Goal: Task Accomplishment & Management: Manage account settings

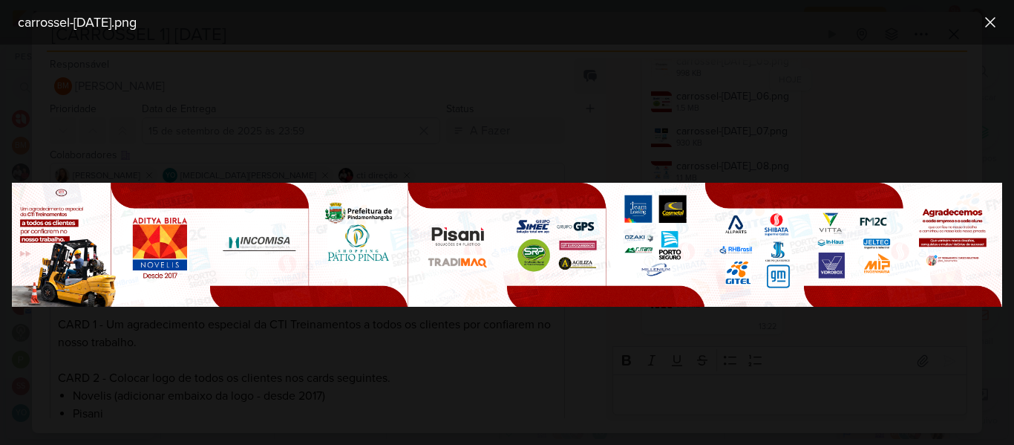
scroll to position [291, 0]
click at [984, 24] on icon at bounding box center [990, 22] width 18 height 18
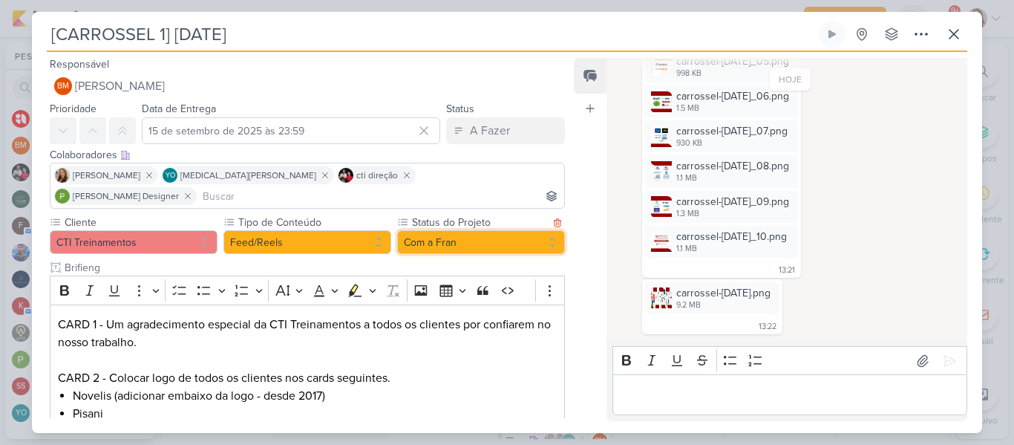
click at [530, 230] on button "Com a Fran" at bounding box center [481, 242] width 168 height 24
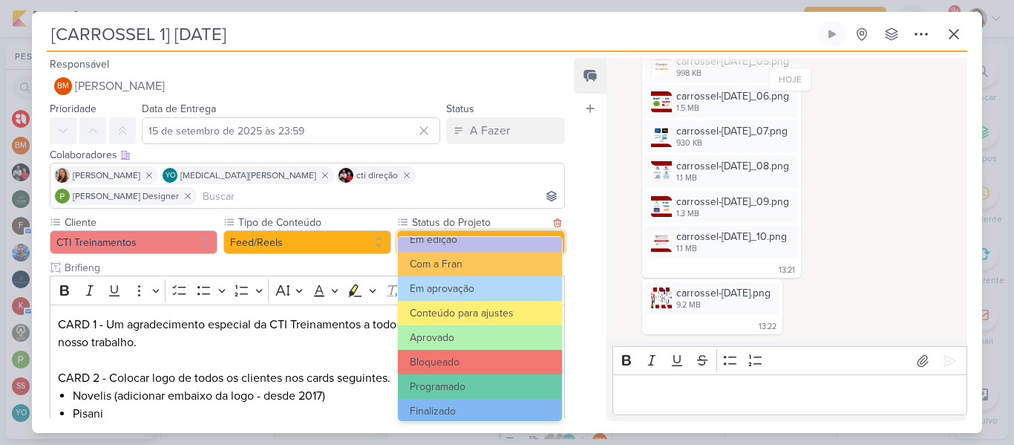
scroll to position [168, 0]
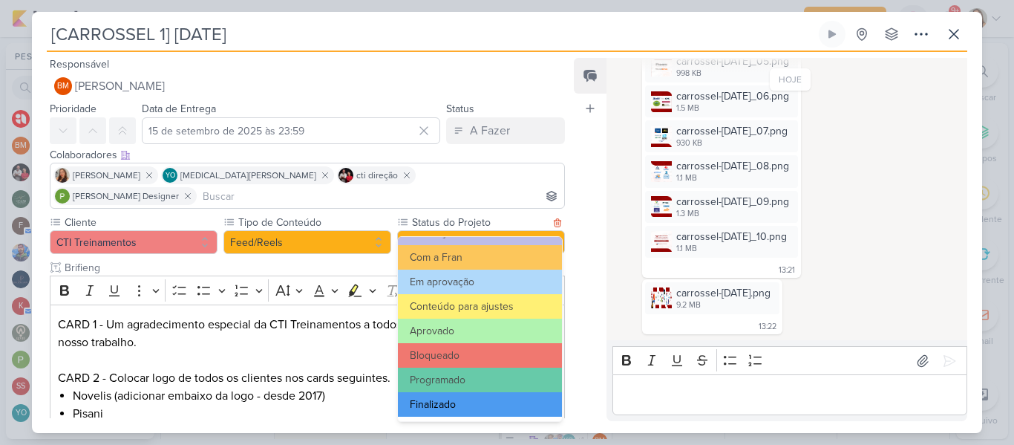
click at [456, 407] on button "Finalizado" at bounding box center [480, 404] width 164 height 24
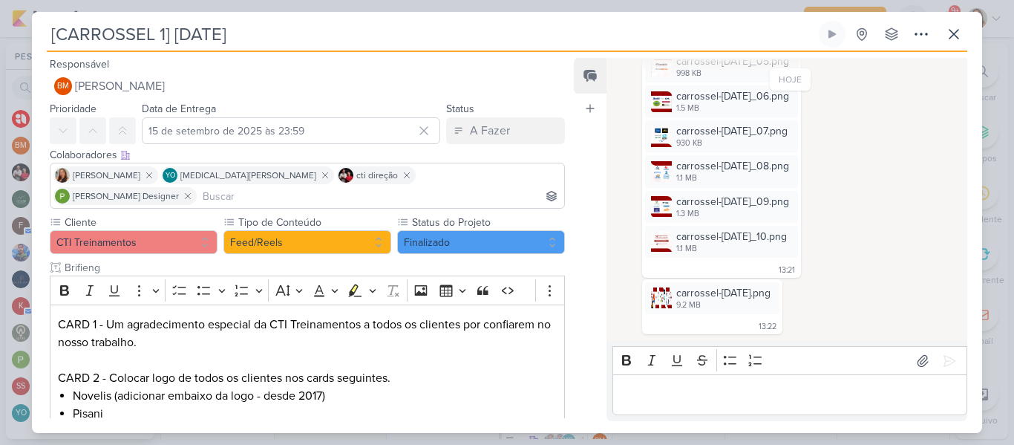
scroll to position [790, 0]
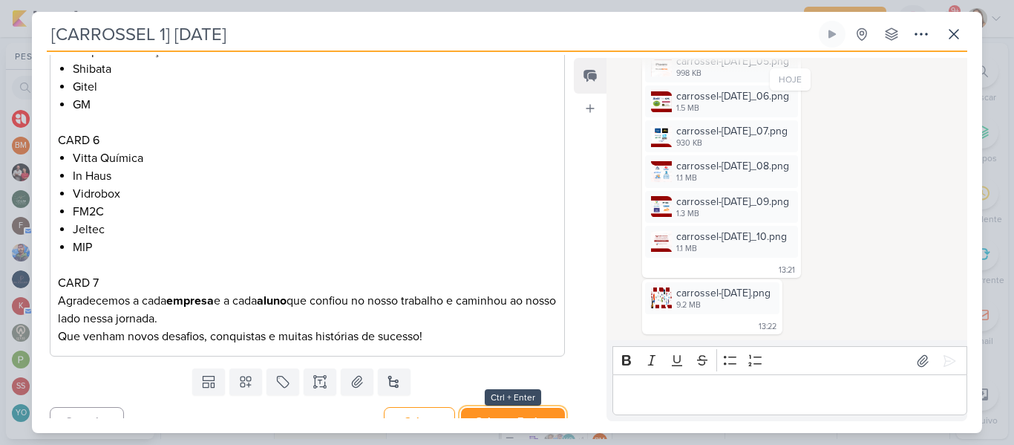
click at [540, 407] on button "Salvar e Fechar" at bounding box center [513, 420] width 104 height 27
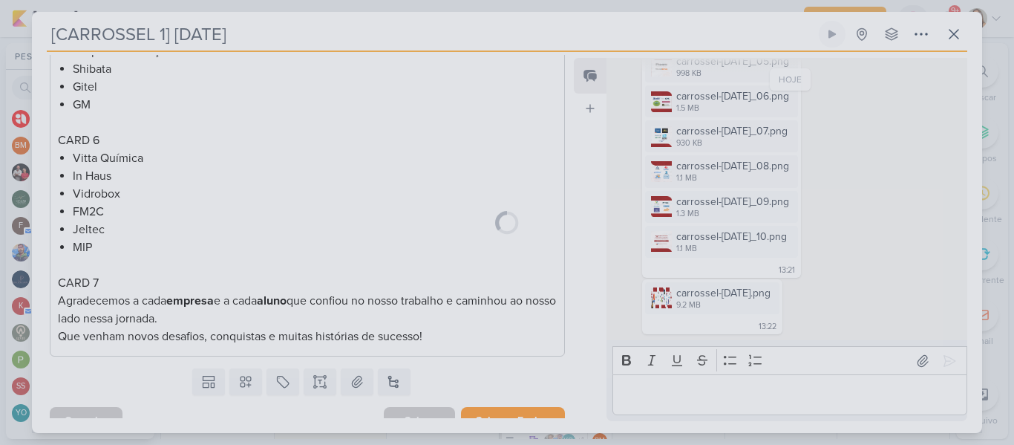
scroll to position [788, 0]
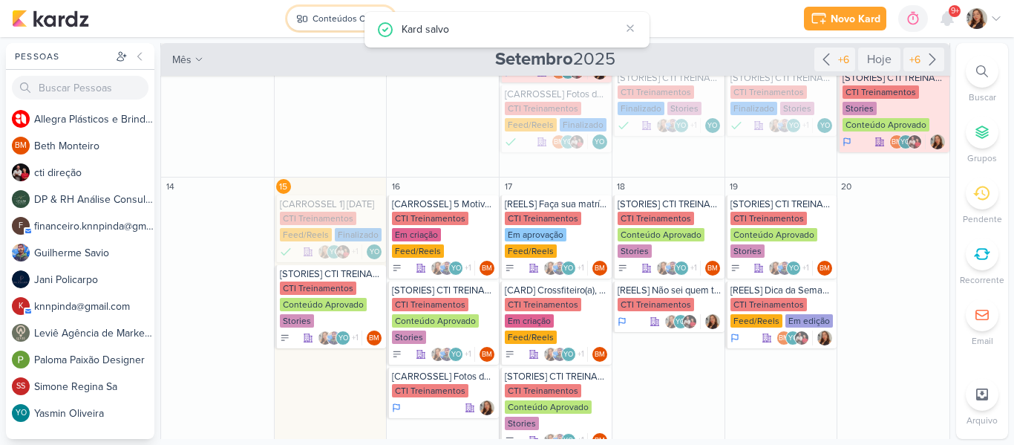
click at [341, 10] on button "Conteúdos CTI" at bounding box center [341, 19] width 108 height 24
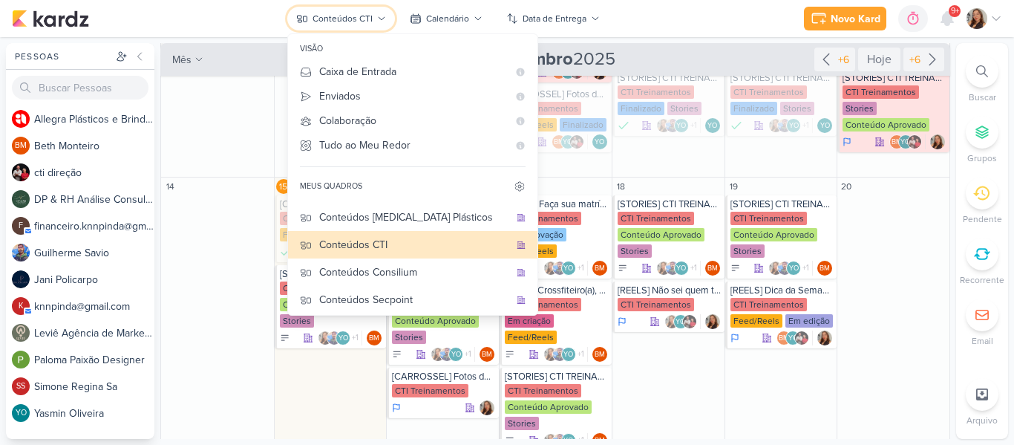
scroll to position [76, 0]
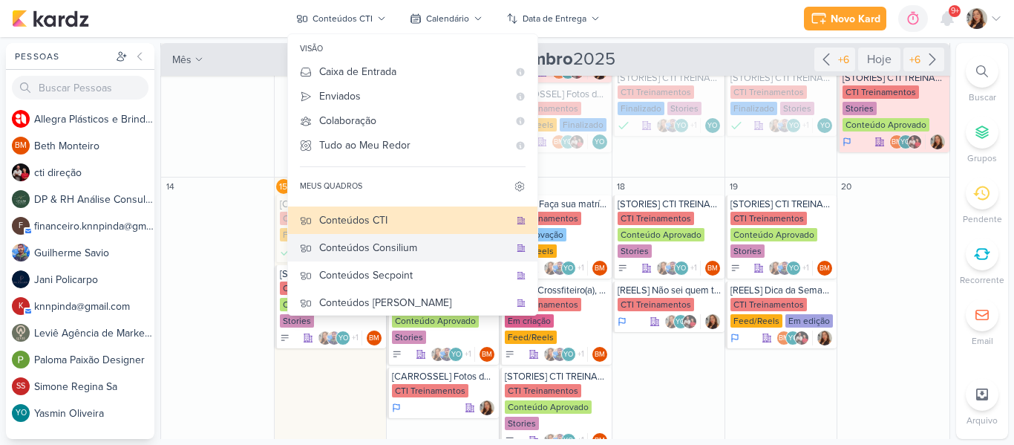
click at [404, 252] on div "Conteúdos Consilium" at bounding box center [414, 248] width 190 height 16
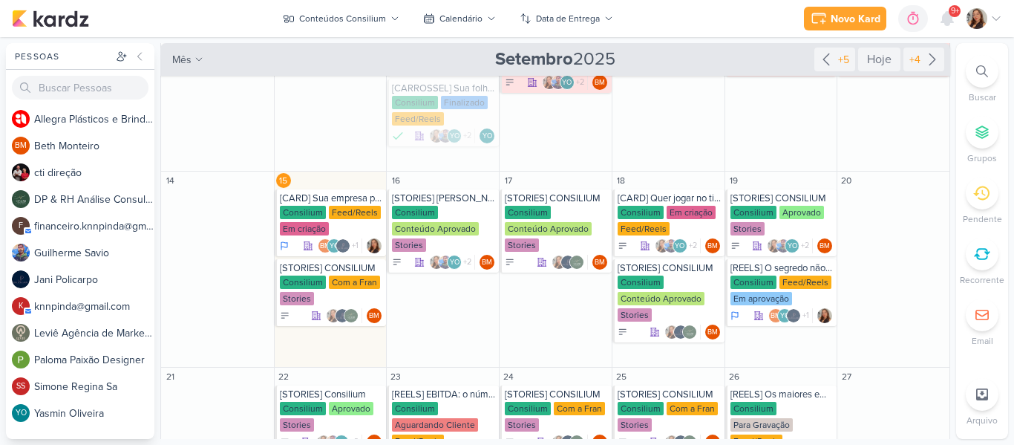
scroll to position [209, 0]
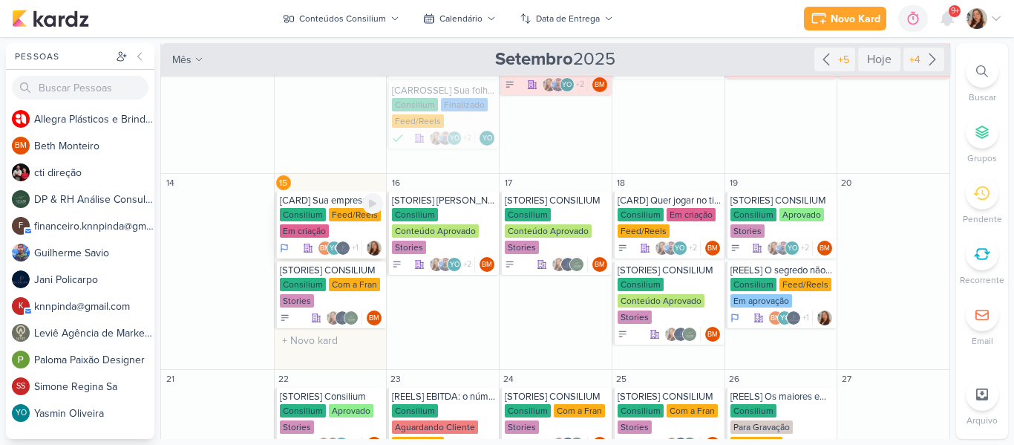
click at [303, 221] on div "Consilium Feed/Reels Em criação" at bounding box center [332, 223] width 104 height 31
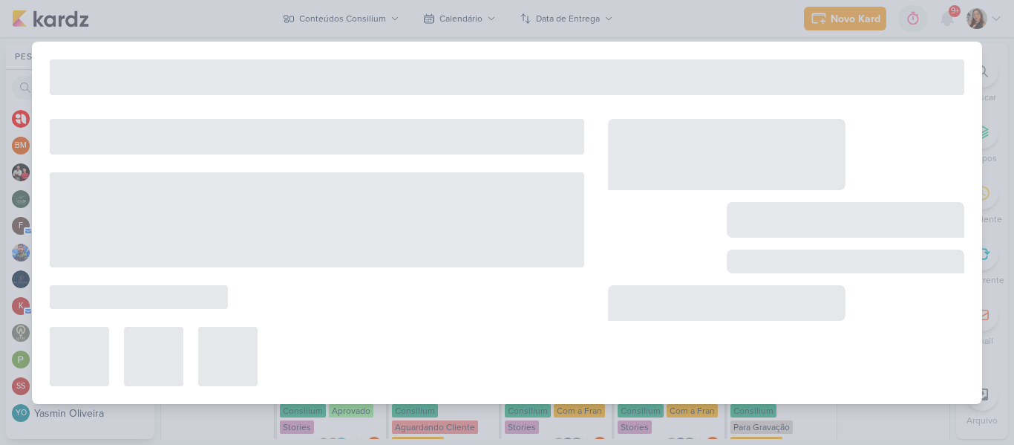
type input "[CARD] Sua empresa precisa crescer… ou sobreviver primeiro? Descubra a estratég…"
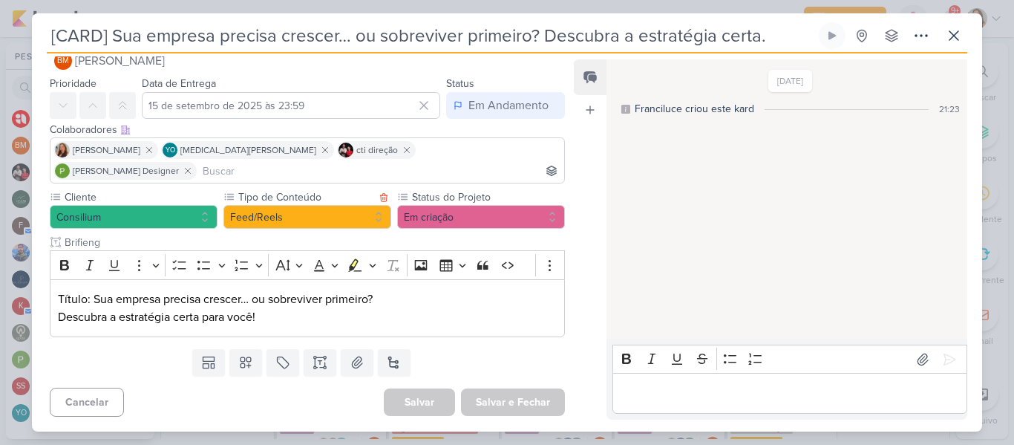
scroll to position [0, 0]
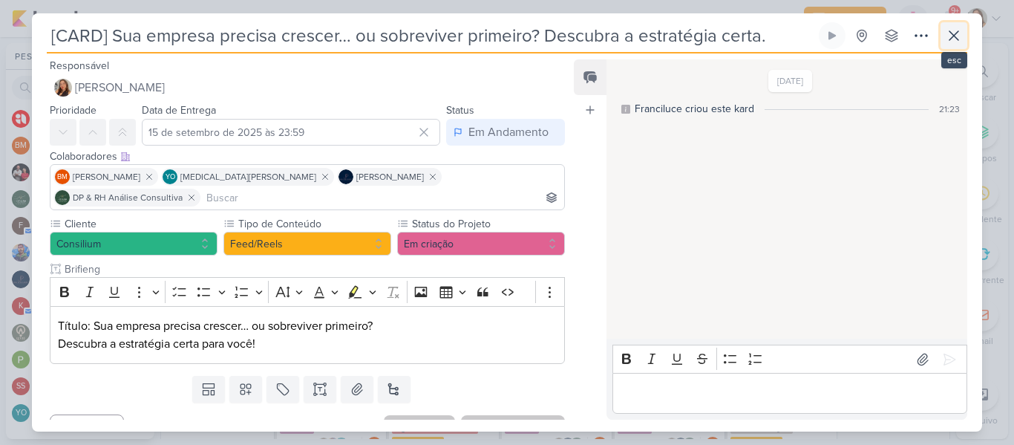
click at [960, 43] on icon at bounding box center [954, 36] width 18 height 18
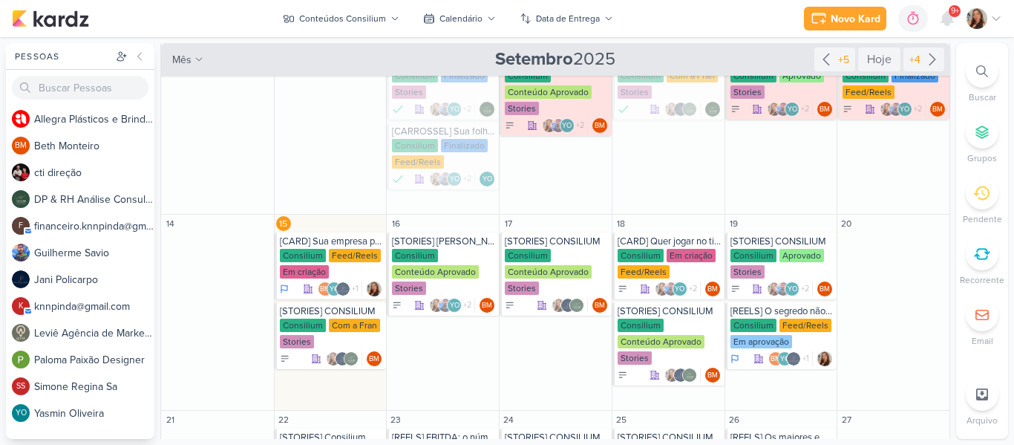
scroll to position [176, 0]
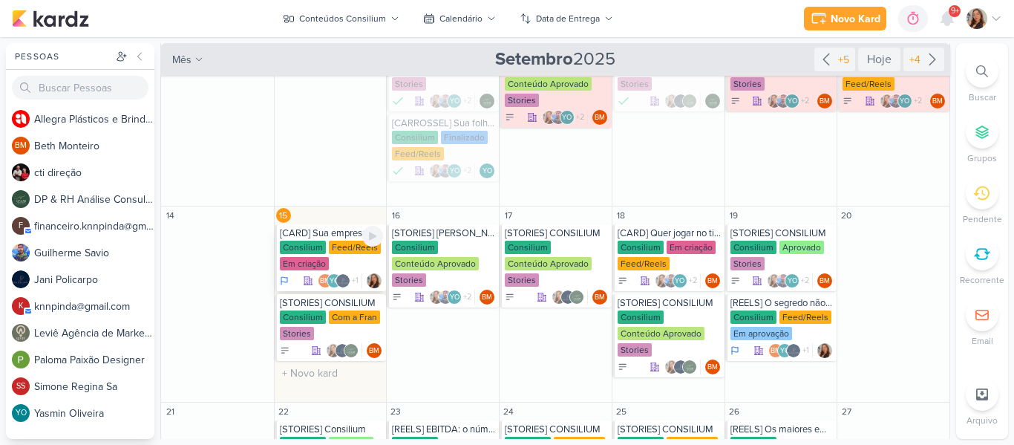
click at [299, 260] on div "Em criação" at bounding box center [304, 263] width 49 height 13
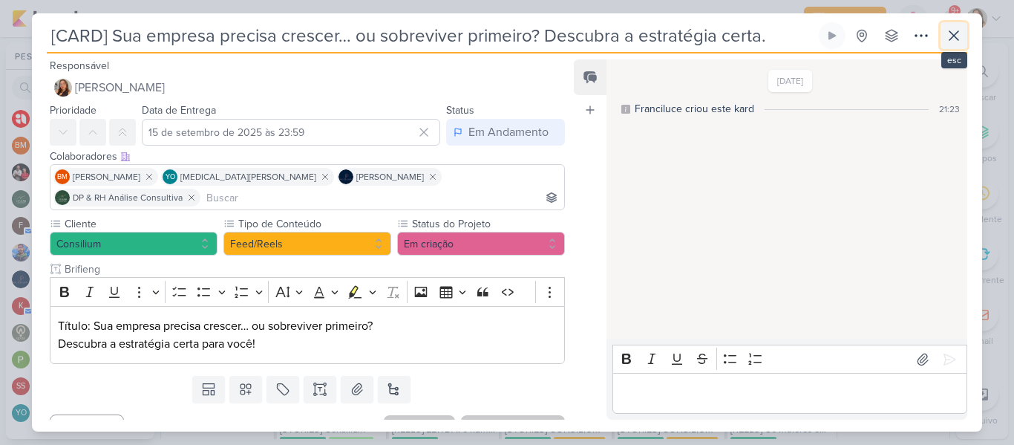
click at [948, 42] on icon at bounding box center [954, 36] width 18 height 18
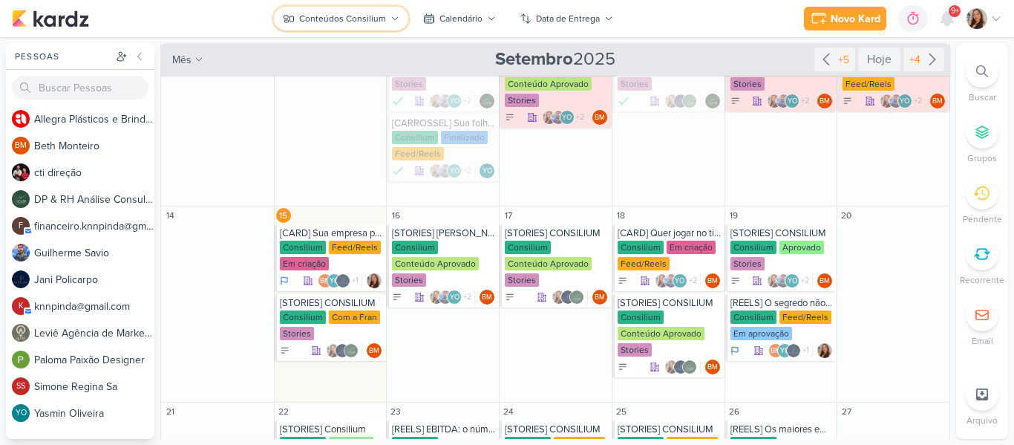
click at [379, 20] on div "Conteúdos Consilium" at bounding box center [342, 18] width 87 height 13
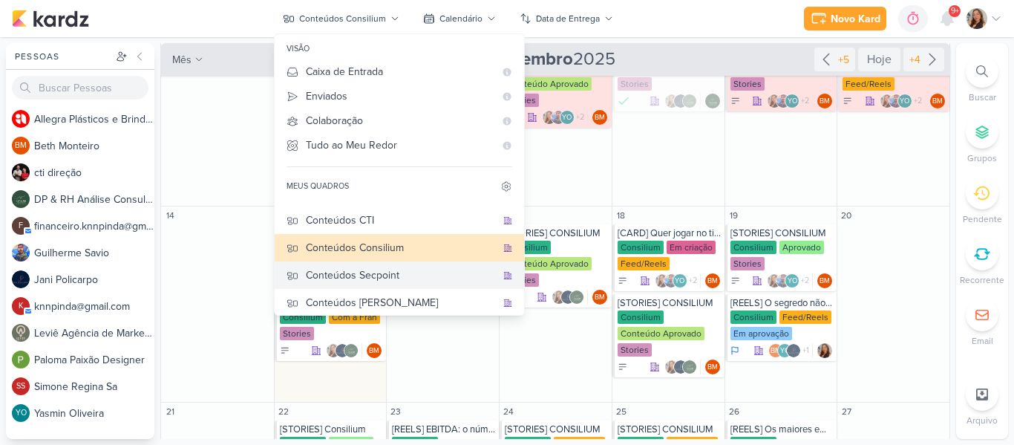
click at [435, 281] on div "Conteúdos Secpoint" at bounding box center [401, 275] width 190 height 16
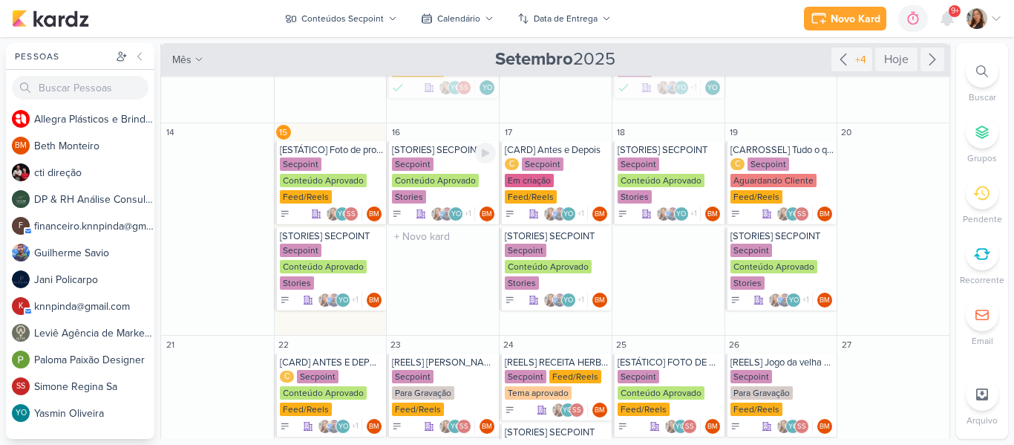
scroll to position [93, 0]
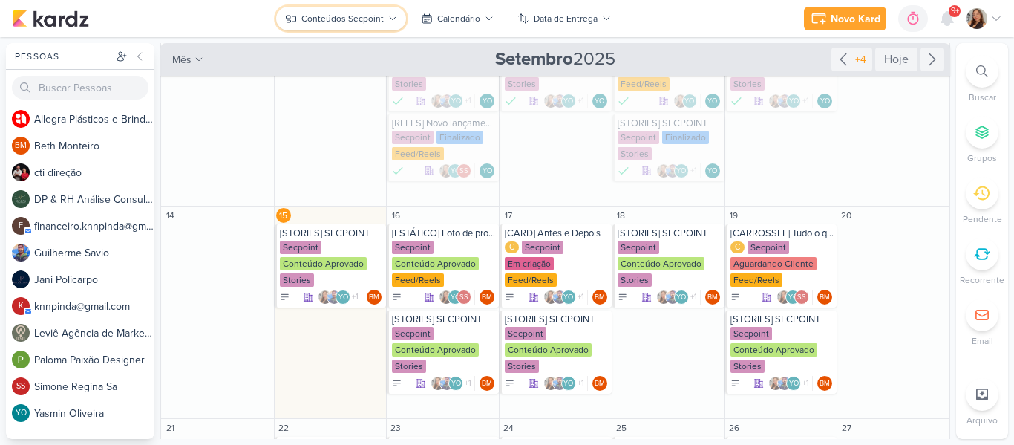
click at [341, 12] on div "Conteúdos Secpoint" at bounding box center [342, 18] width 82 height 13
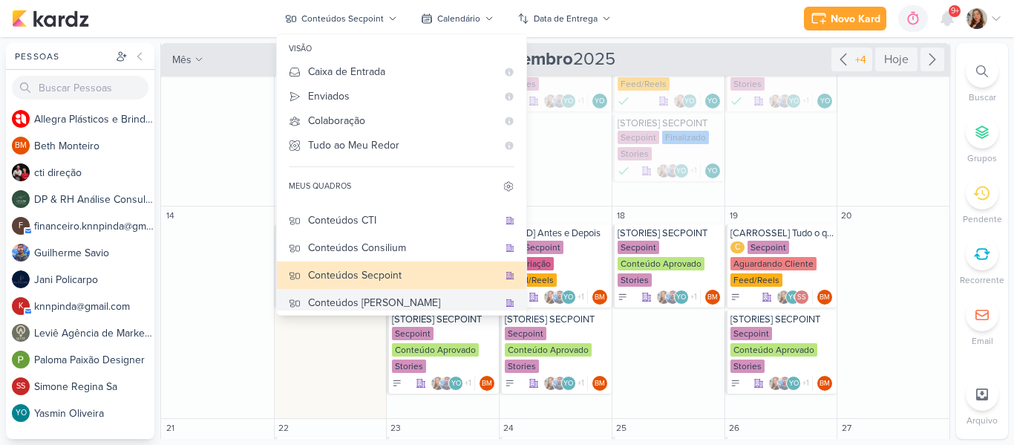
click at [424, 304] on div "Conteúdos [PERSON_NAME]" at bounding box center [403, 303] width 190 height 16
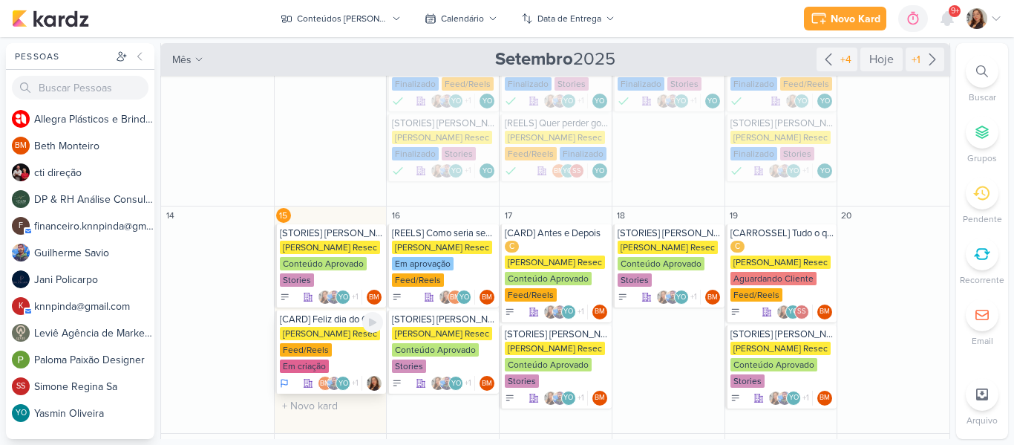
click at [322, 343] on div "Feed/Reels" at bounding box center [306, 349] width 52 height 13
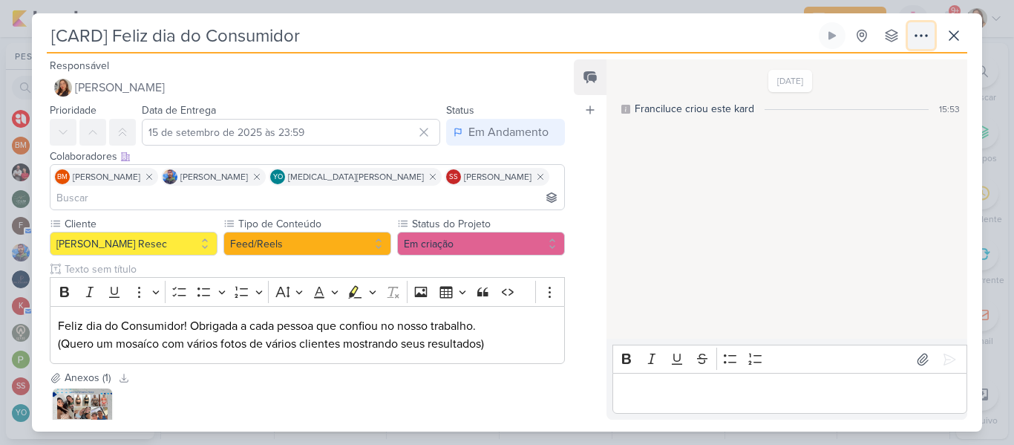
click at [909, 33] on button at bounding box center [921, 35] width 27 height 27
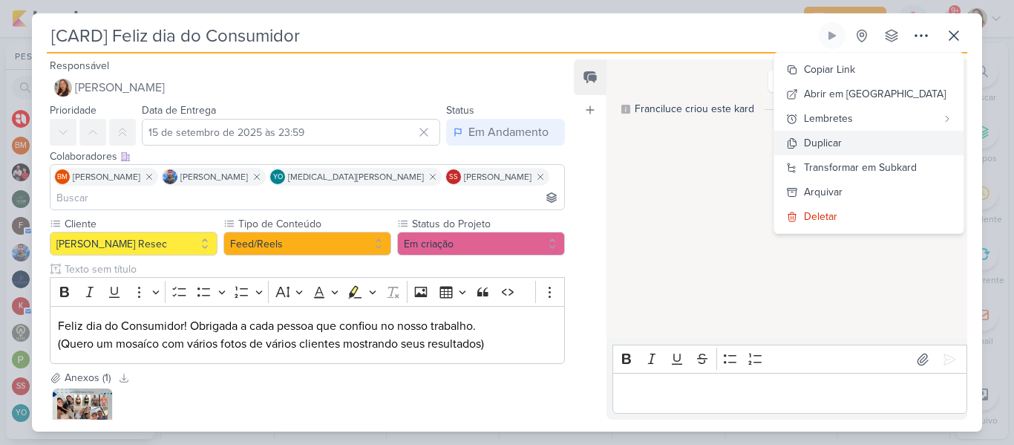
click at [840, 148] on div "Duplicar" at bounding box center [823, 143] width 38 height 16
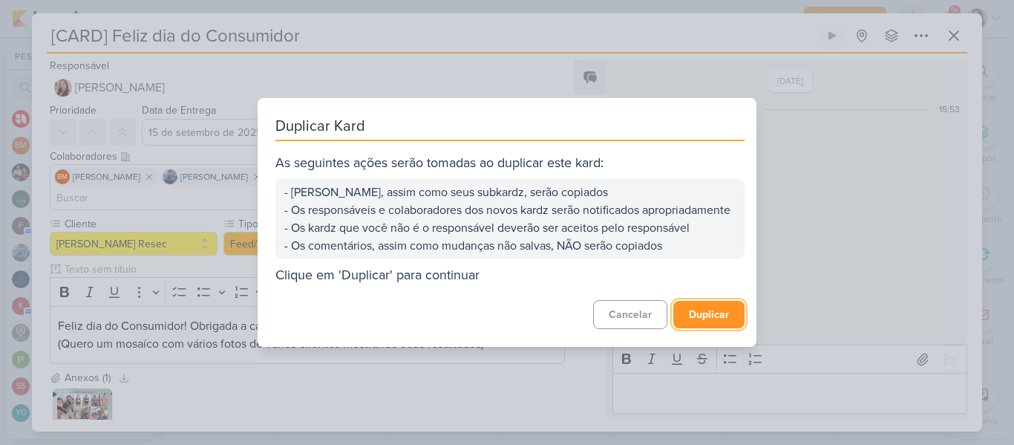
click at [712, 321] on button "Duplicar" at bounding box center [708, 314] width 71 height 27
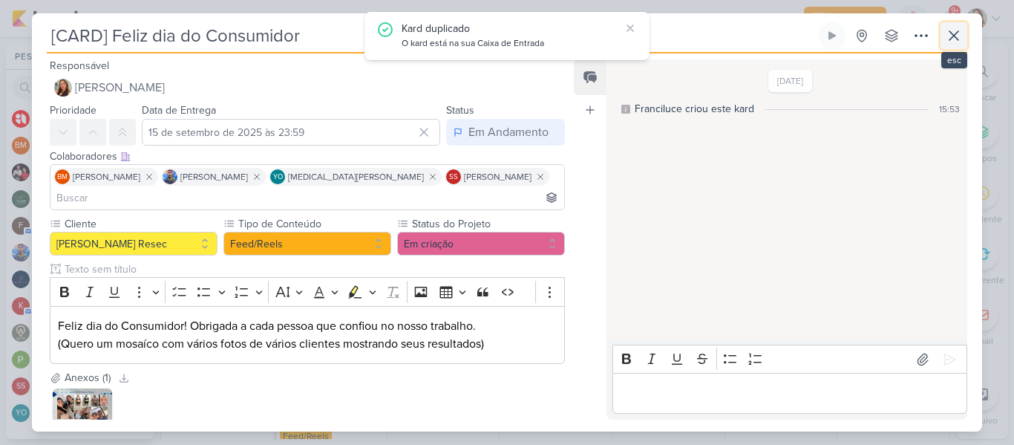
click at [946, 36] on icon at bounding box center [954, 36] width 18 height 18
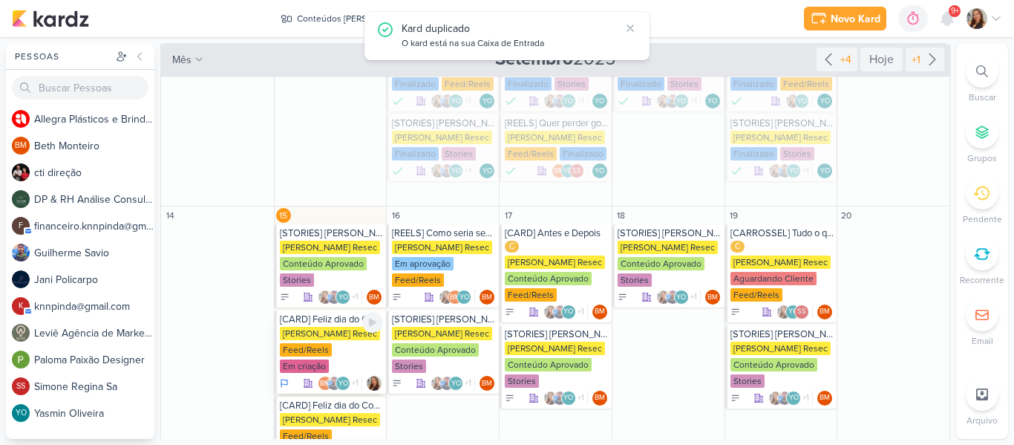
click at [341, 329] on div "[PERSON_NAME] Resec" at bounding box center [330, 333] width 100 height 13
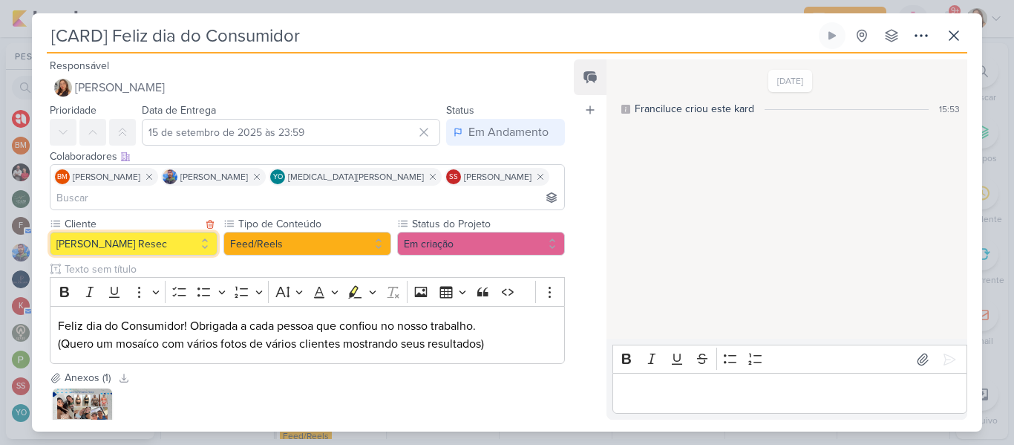
click at [180, 232] on button "[PERSON_NAME] Resec" at bounding box center [134, 244] width 168 height 24
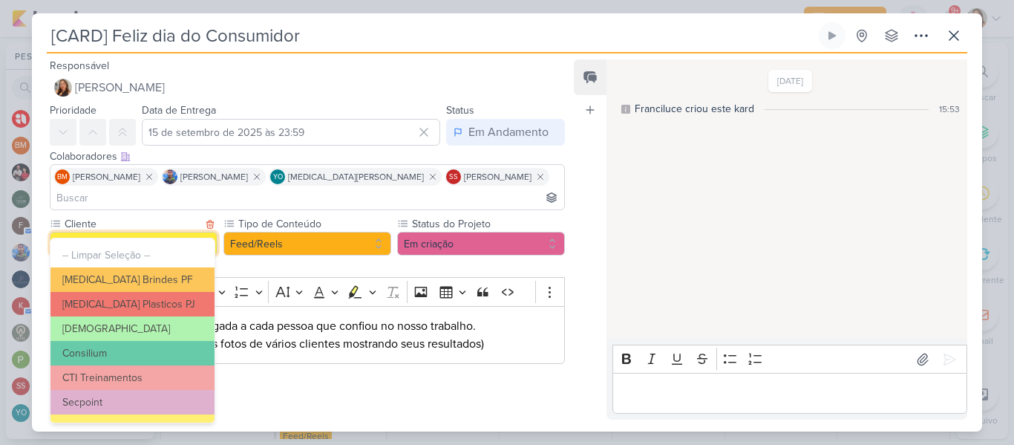
scroll to position [119, 0]
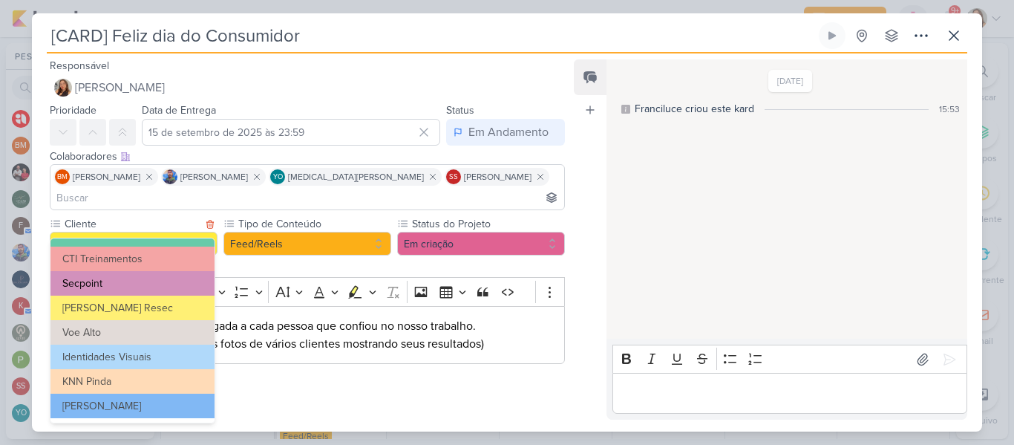
click at [121, 286] on button "Secpoint" at bounding box center [132, 283] width 164 height 24
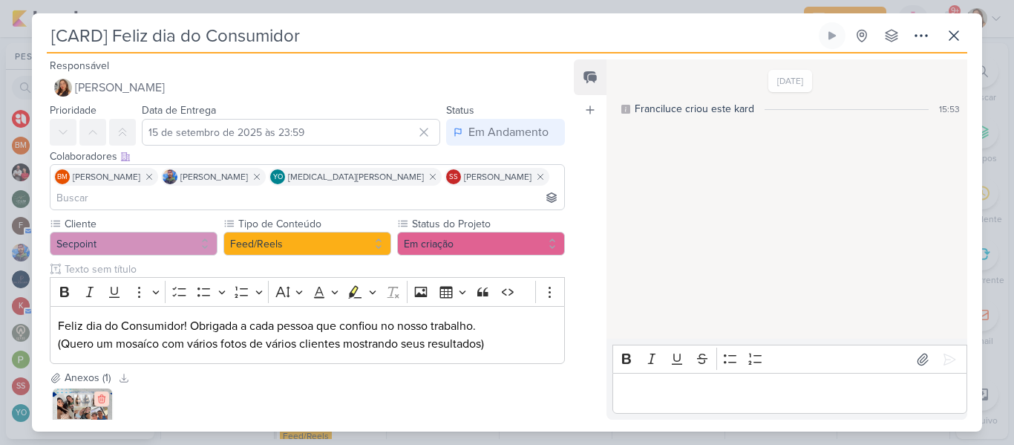
click at [101, 395] on icon at bounding box center [101, 399] width 7 height 8
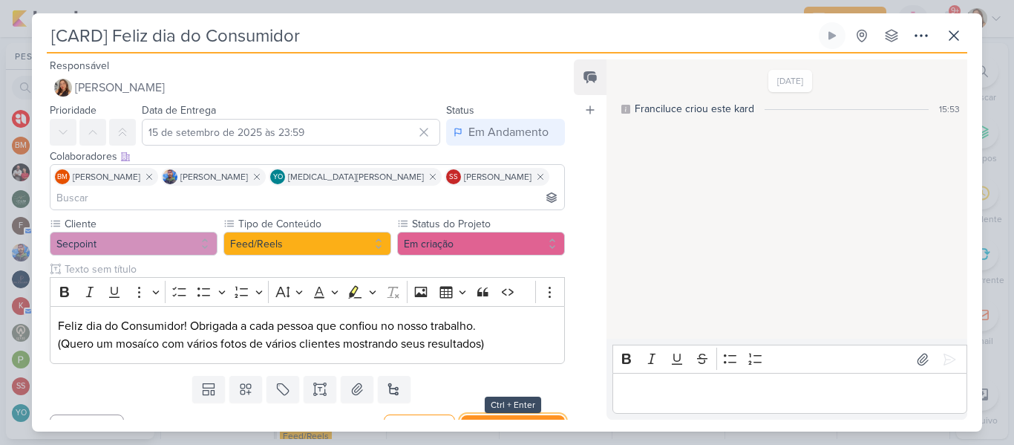
click at [484, 415] on button "Salvar e Fechar" at bounding box center [513, 428] width 104 height 27
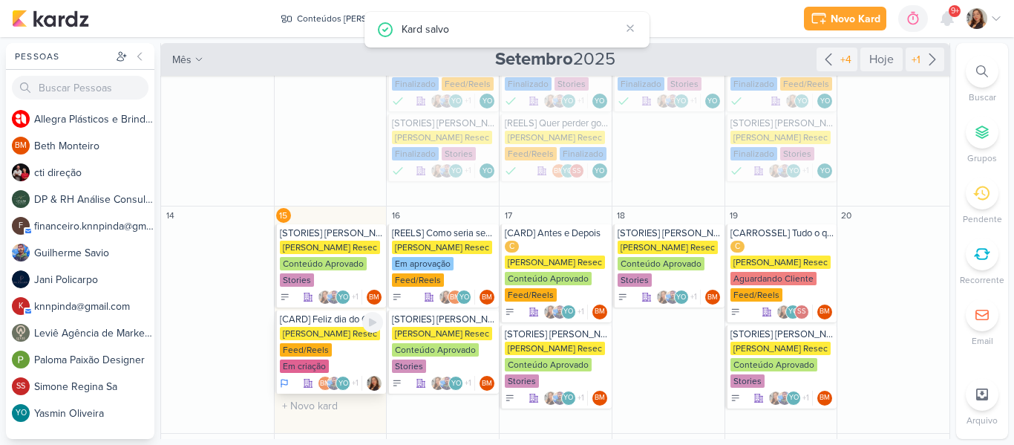
click at [312, 330] on div "[PERSON_NAME] Resec" at bounding box center [330, 333] width 100 height 13
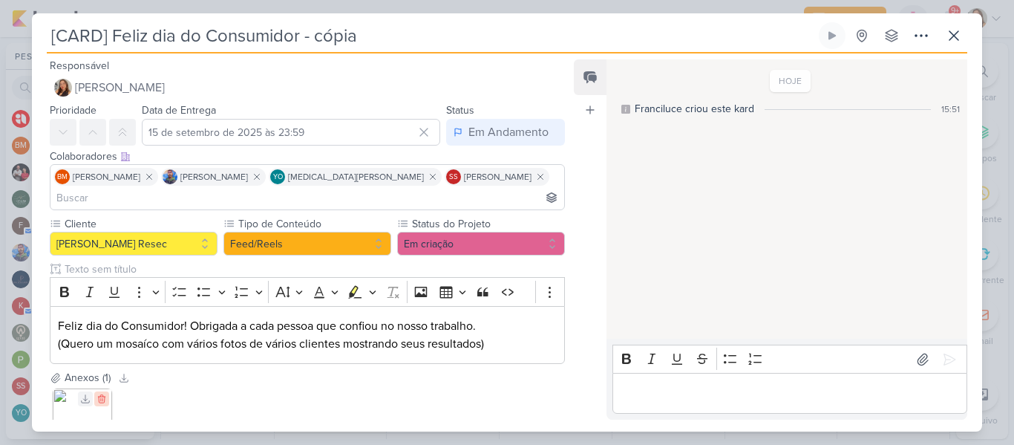
click at [103, 393] on icon at bounding box center [101, 398] width 10 height 10
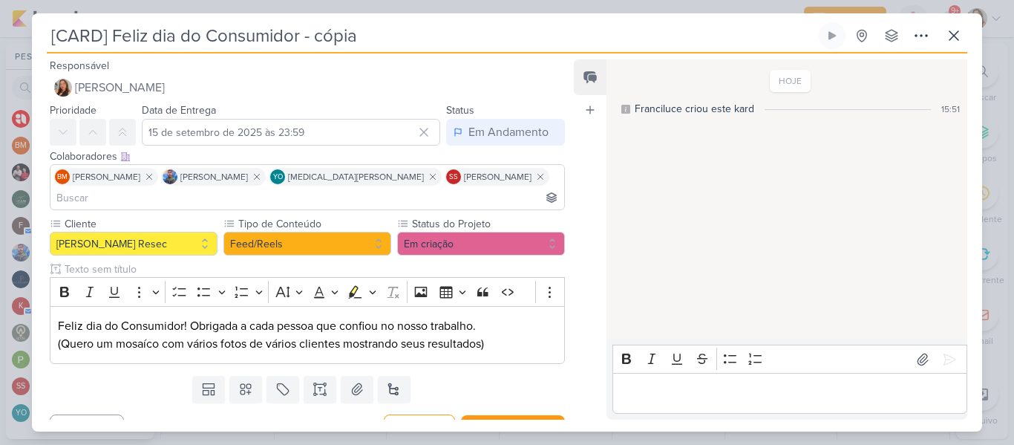
drag, startPoint x: 373, startPoint y: 43, endPoint x: 303, endPoint y: 47, distance: 69.9
click at [303, 47] on input "[CARD] Feliz dia do Consumidor - cópia" at bounding box center [431, 35] width 769 height 27
click at [484, 415] on button "Salvar e Fechar" at bounding box center [513, 428] width 104 height 27
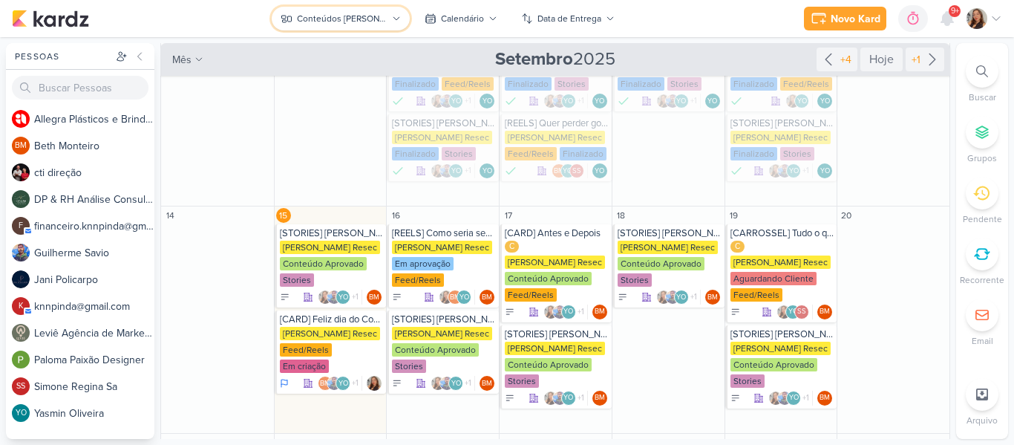
click at [342, 17] on div "Conteúdos [PERSON_NAME]" at bounding box center [342, 18] width 90 height 13
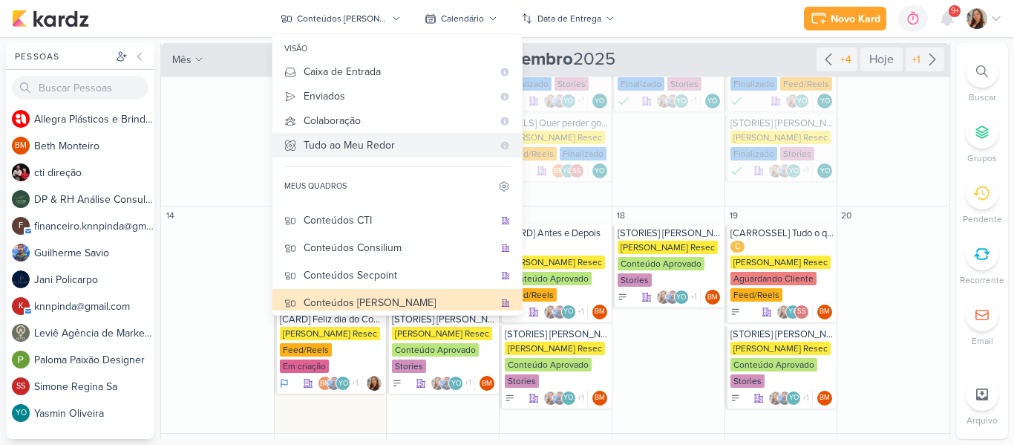
click at [330, 154] on Me-button "Tudo ao Meu Redor" at bounding box center [396, 145] width 249 height 24
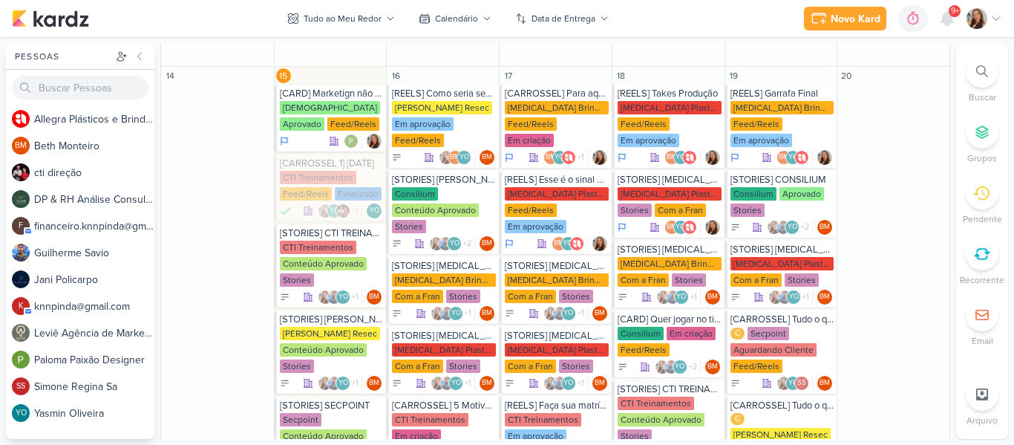
scroll to position [1344, 0]
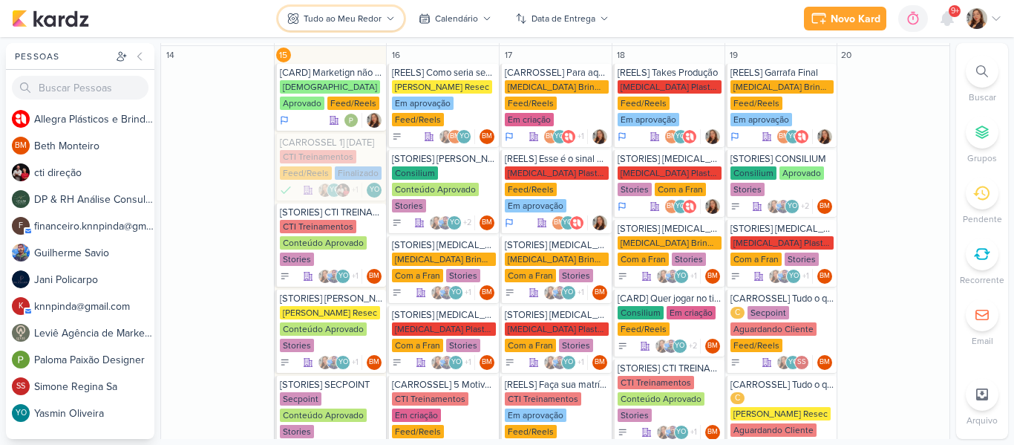
click at [391, 16] on icon at bounding box center [390, 18] width 9 height 9
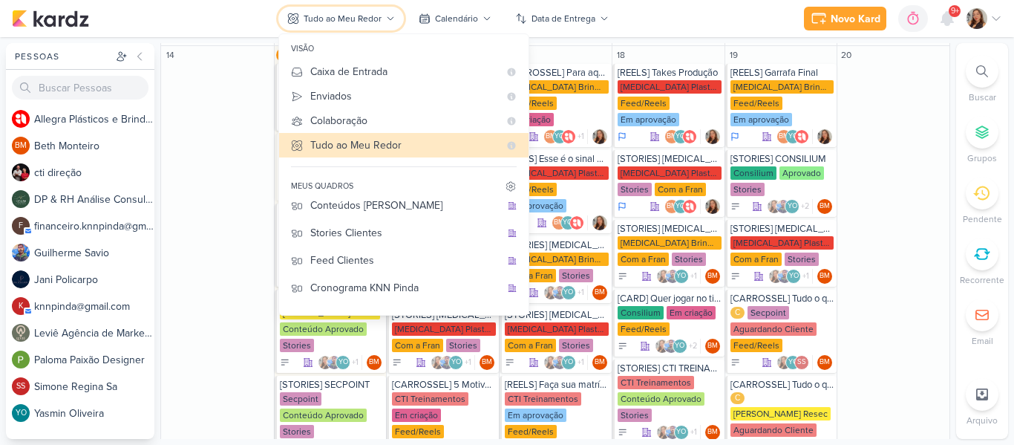
scroll to position [191, 0]
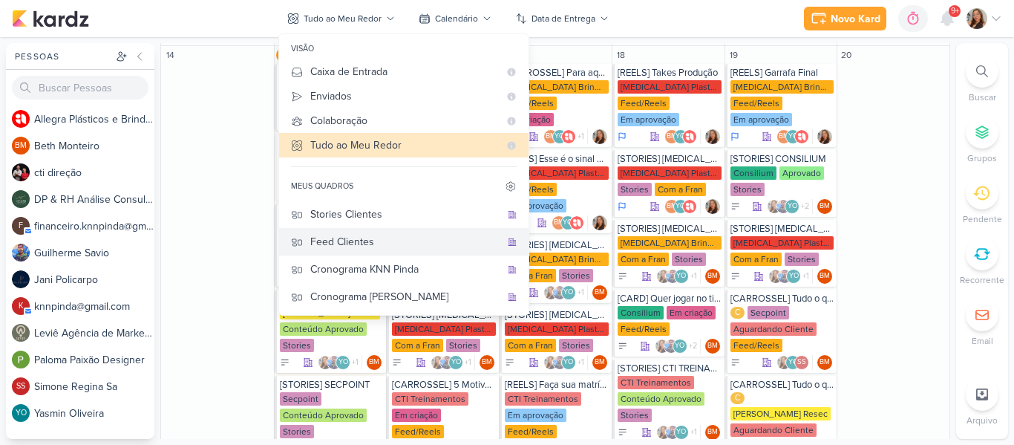
click at [373, 236] on div "Feed Clientes" at bounding box center [405, 242] width 190 height 16
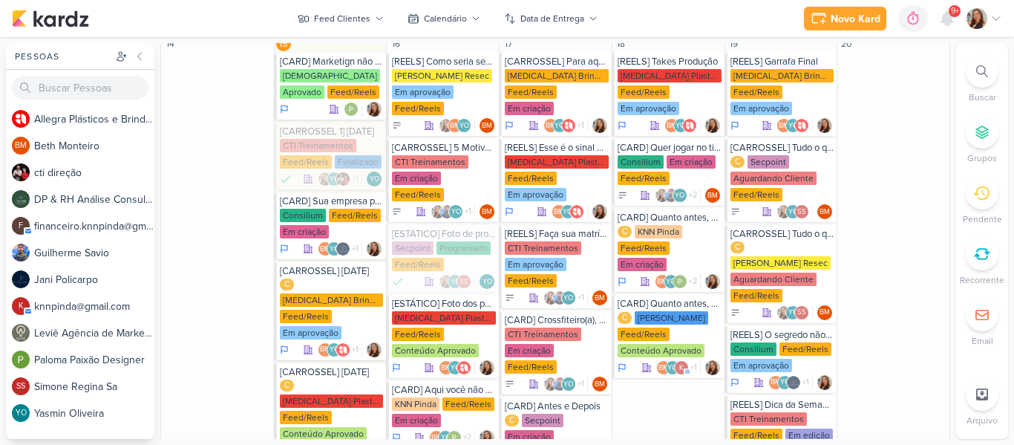
scroll to position [652, 0]
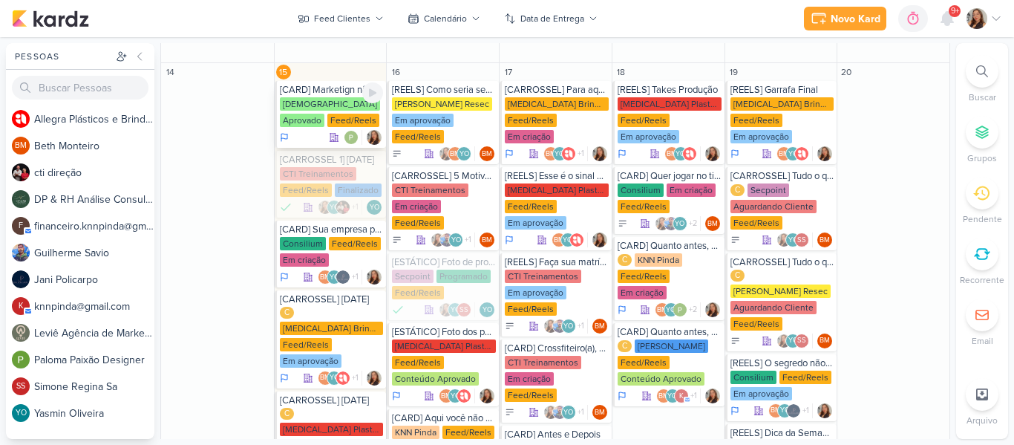
click at [324, 114] on div "Aprovado" at bounding box center [302, 120] width 45 height 13
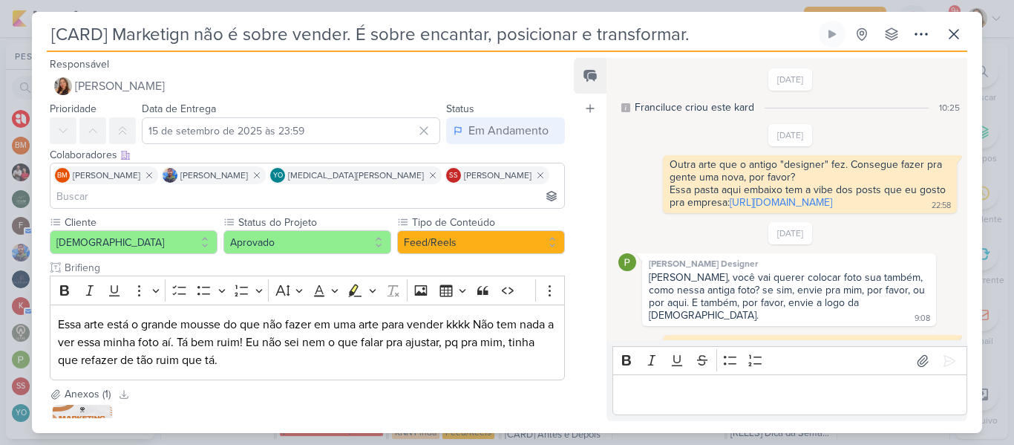
scroll to position [643, 0]
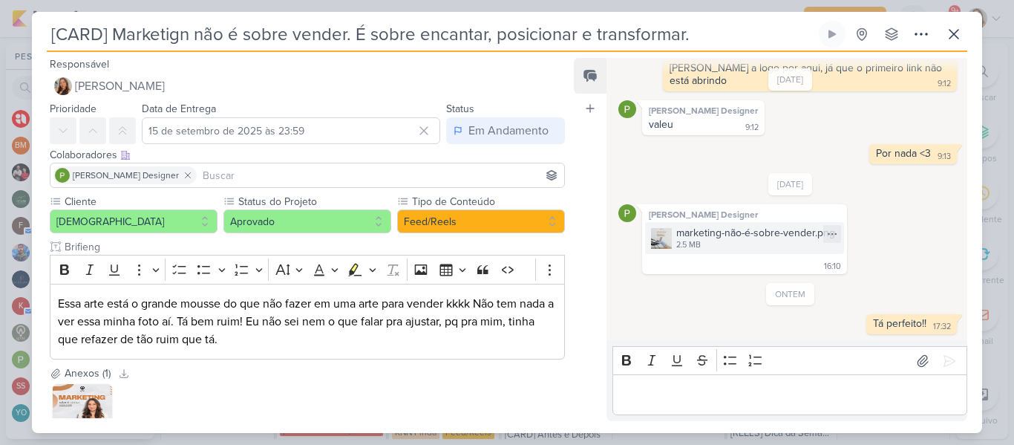
click at [672, 232] on div "marketing-não-é-sobre-vender.png 2.5 MB" at bounding box center [744, 238] width 199 height 32
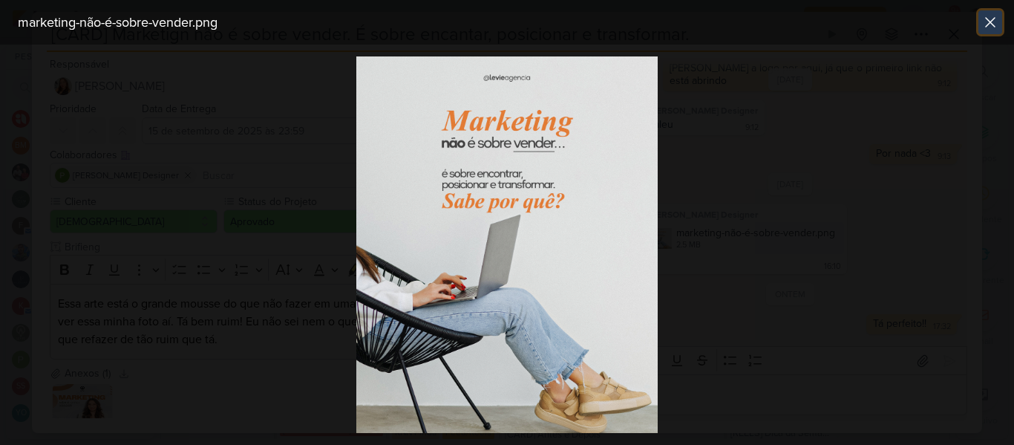
click at [983, 27] on icon at bounding box center [990, 22] width 18 height 18
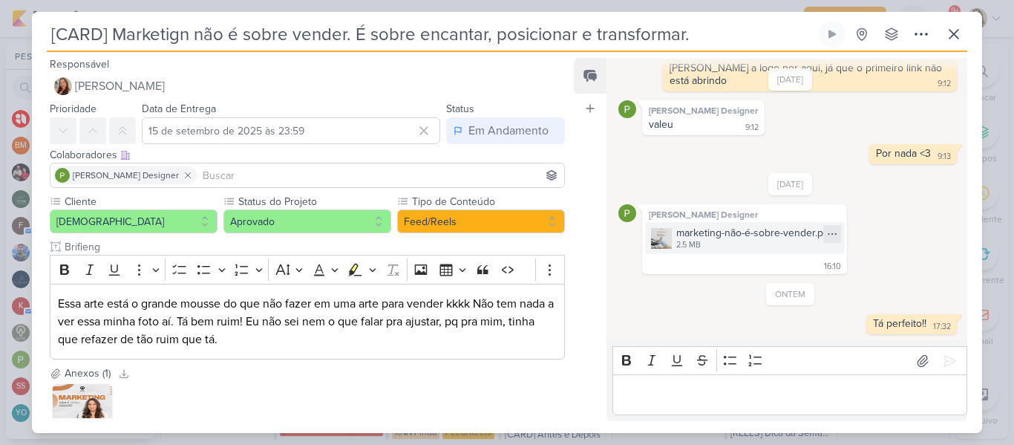
click at [826, 230] on icon at bounding box center [832, 234] width 12 height 12
click at [784, 281] on button "Baixar" at bounding box center [778, 283] width 119 height 22
click at [668, 246] on img at bounding box center [661, 238] width 21 height 21
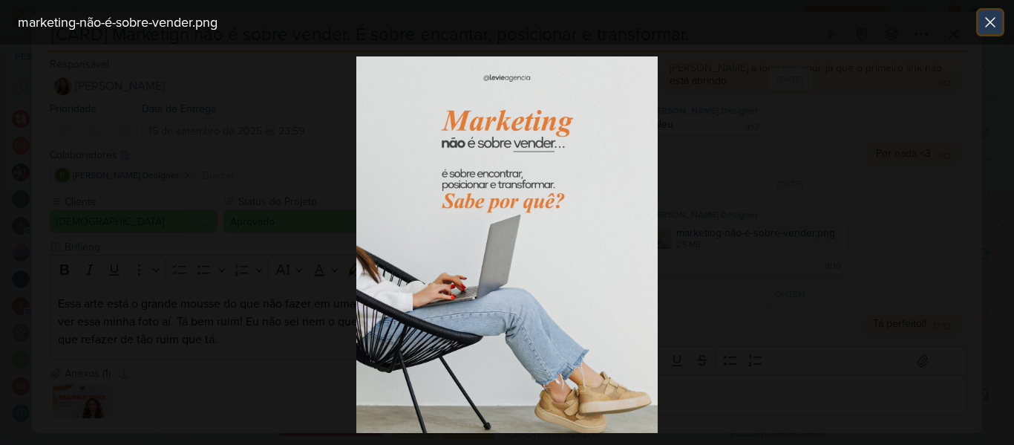
click at [985, 20] on icon at bounding box center [990, 22] width 18 height 18
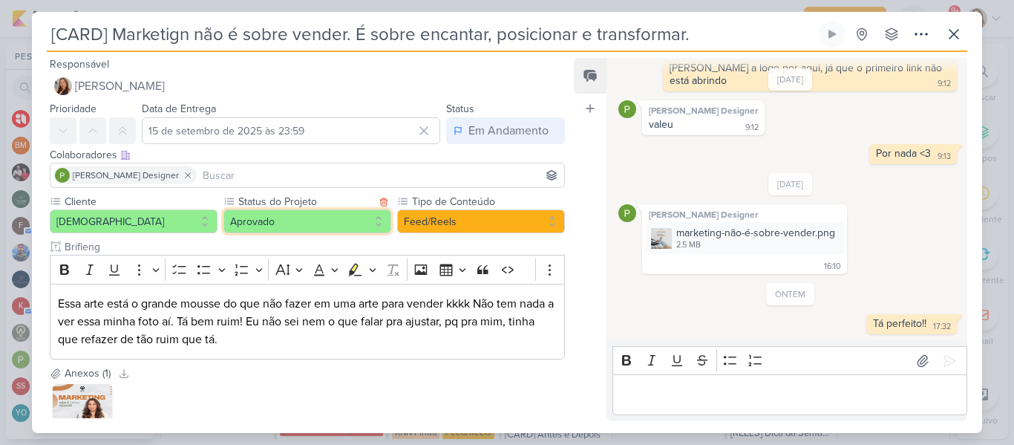
click at [324, 229] on button "Aprovado" at bounding box center [307, 221] width 168 height 24
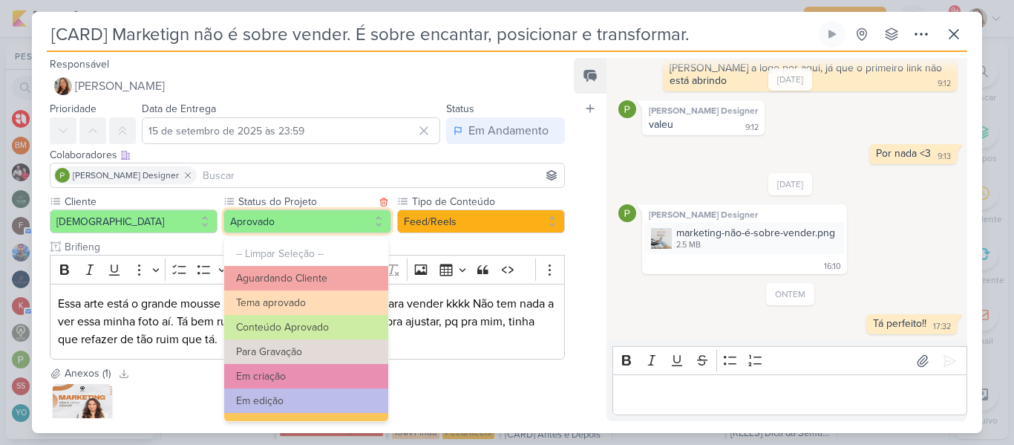
scroll to position [168, 0]
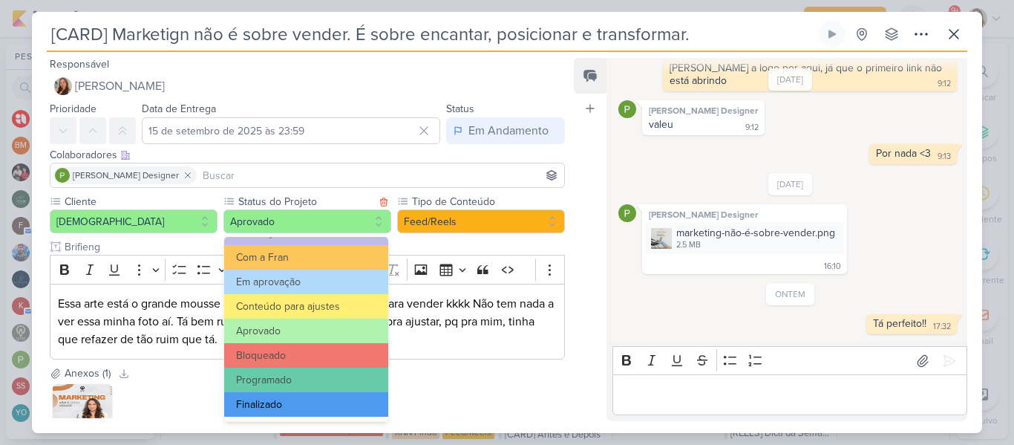
click at [358, 406] on button "Finalizado" at bounding box center [306, 404] width 164 height 24
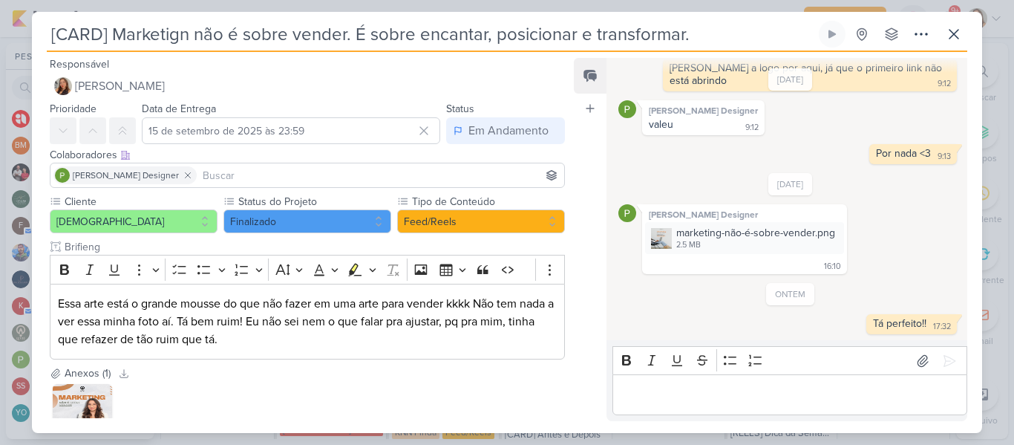
scroll to position [111, 0]
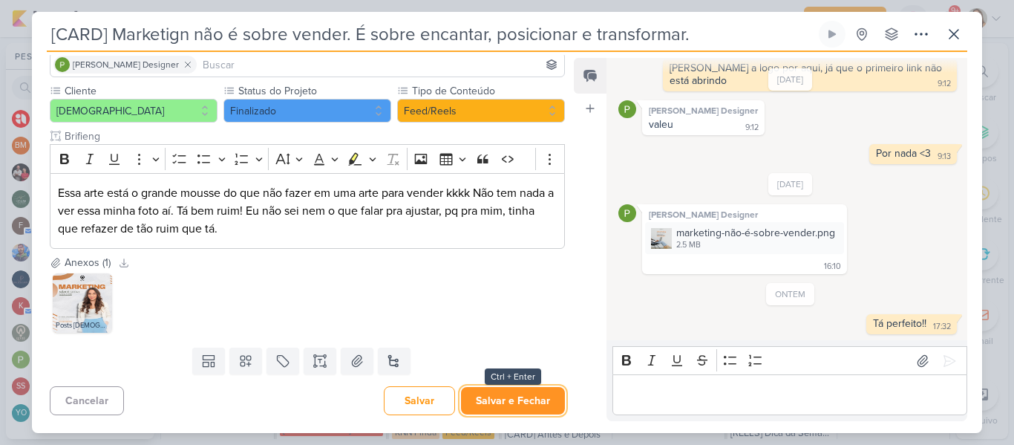
click at [521, 396] on button "Salvar e Fechar" at bounding box center [513, 400] width 104 height 27
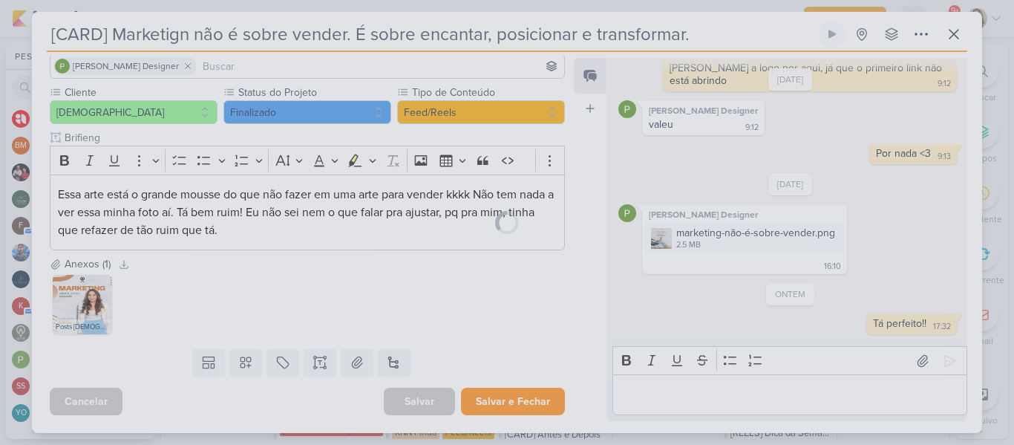
scroll to position [109, 0]
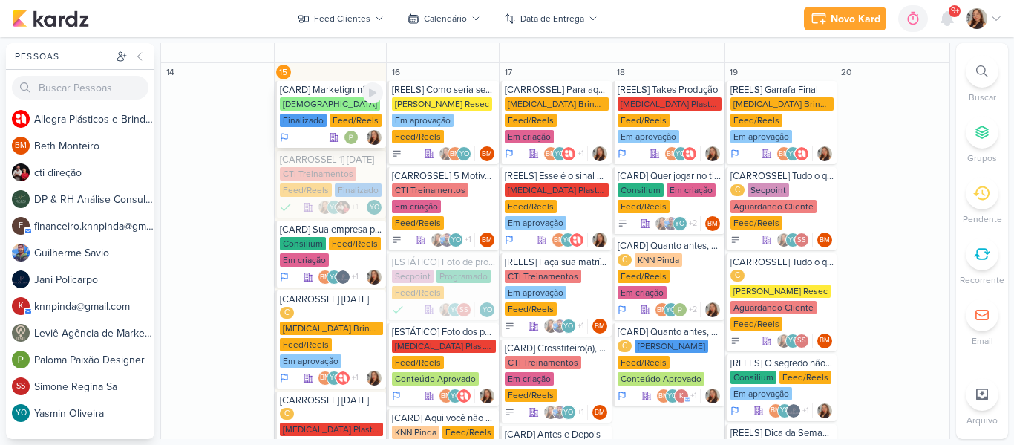
click at [329, 116] on div "Feed/Reels" at bounding box center [355, 120] width 52 height 13
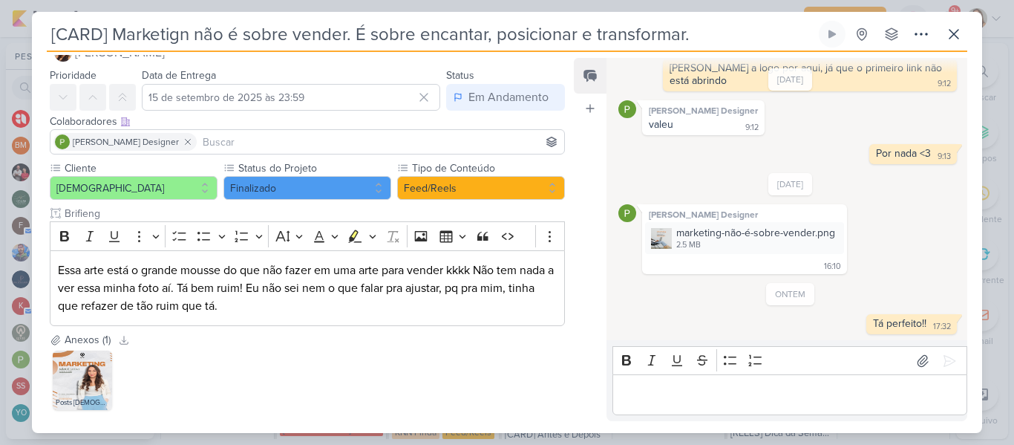
scroll to position [0, 0]
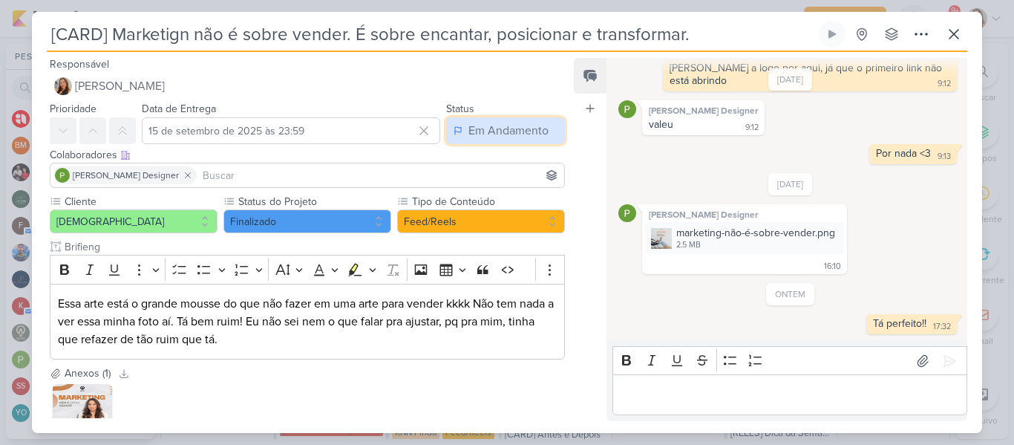
click at [490, 128] on div "Em Andamento" at bounding box center [508, 131] width 80 height 18
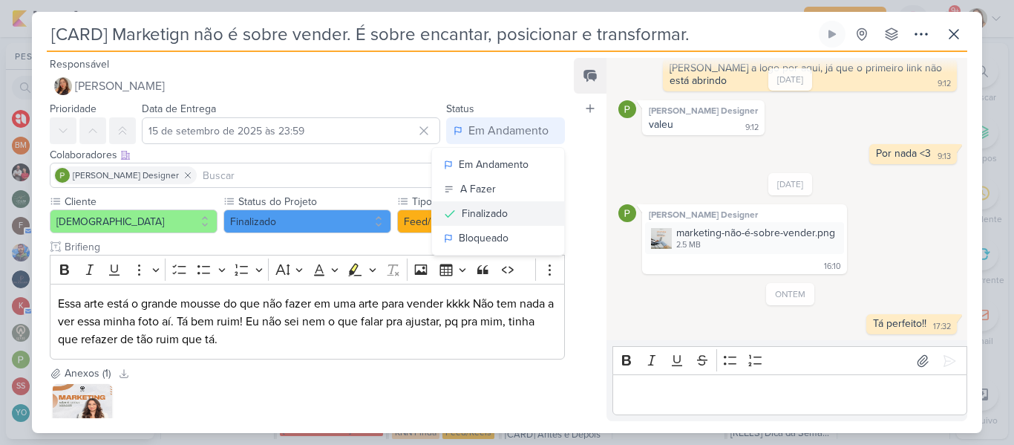
click at [481, 214] on div "Finalizado" at bounding box center [485, 214] width 46 height 16
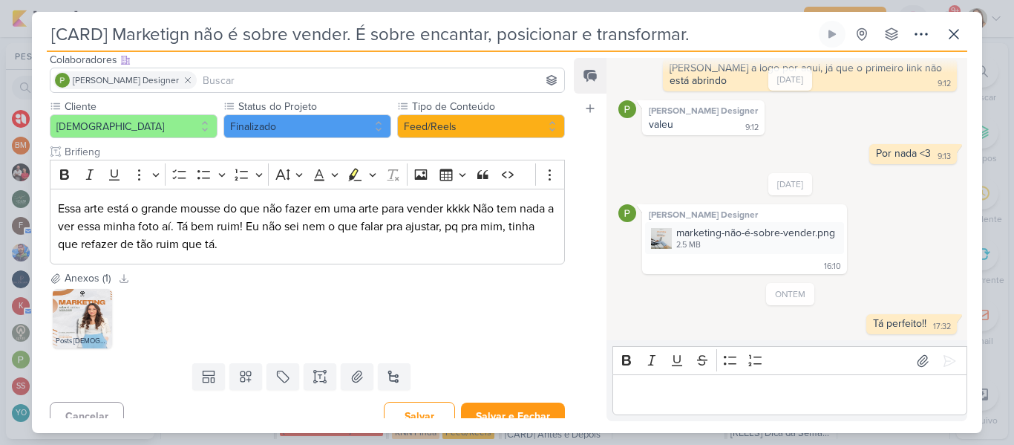
scroll to position [111, 0]
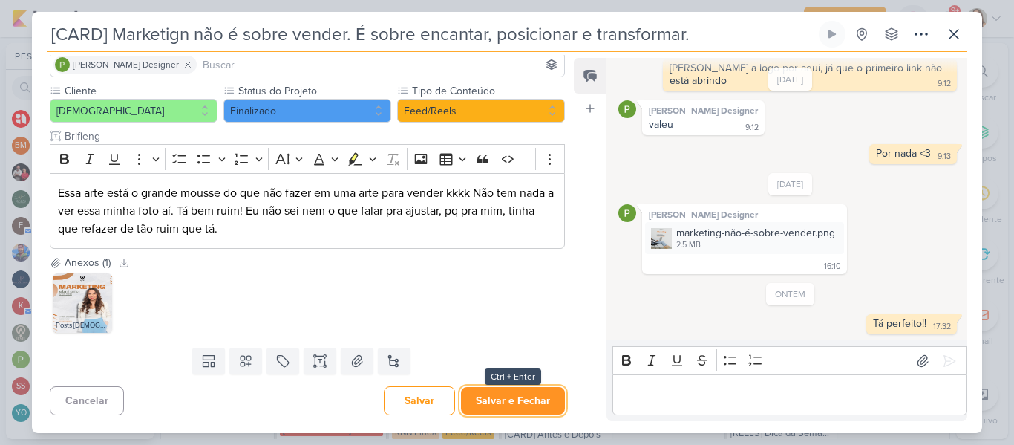
click at [512, 397] on button "Salvar e Fechar" at bounding box center [513, 400] width 104 height 27
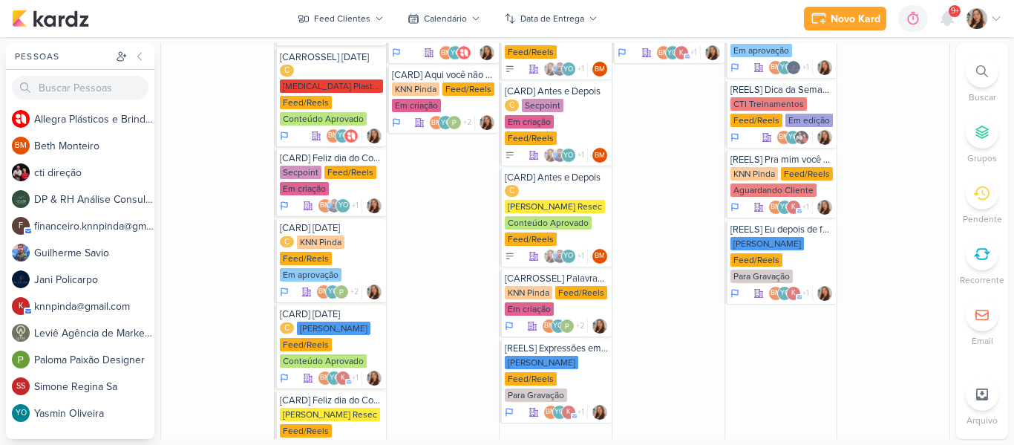
scroll to position [1000, 0]
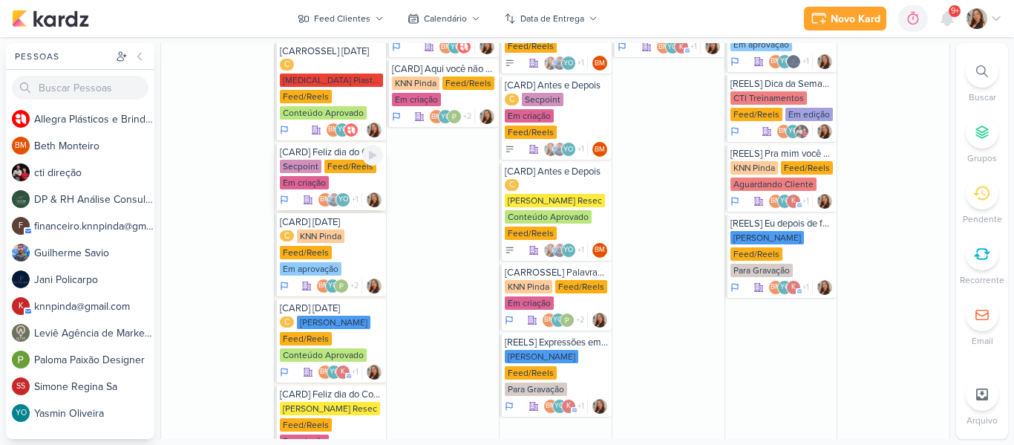
click at [324, 160] on div "Secpoint Feed/Reels Em criação" at bounding box center [332, 175] width 104 height 31
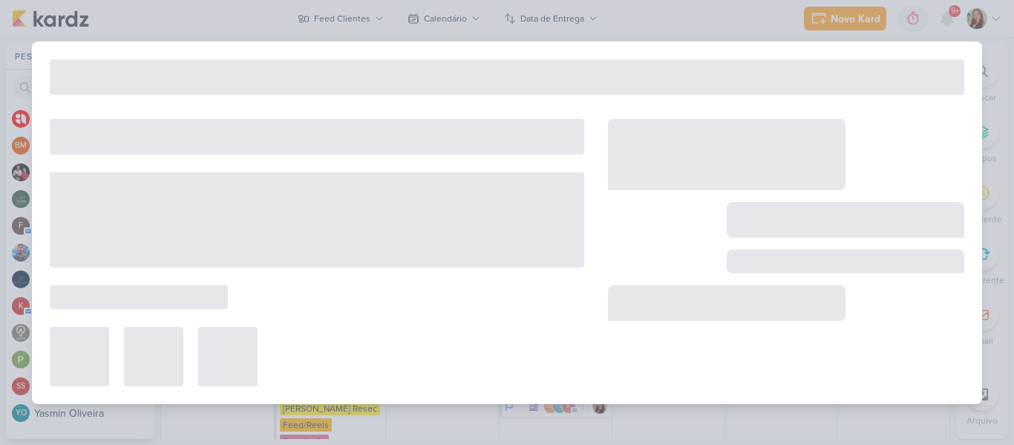
type input "[CARD] Feliz dia do Consumidor"
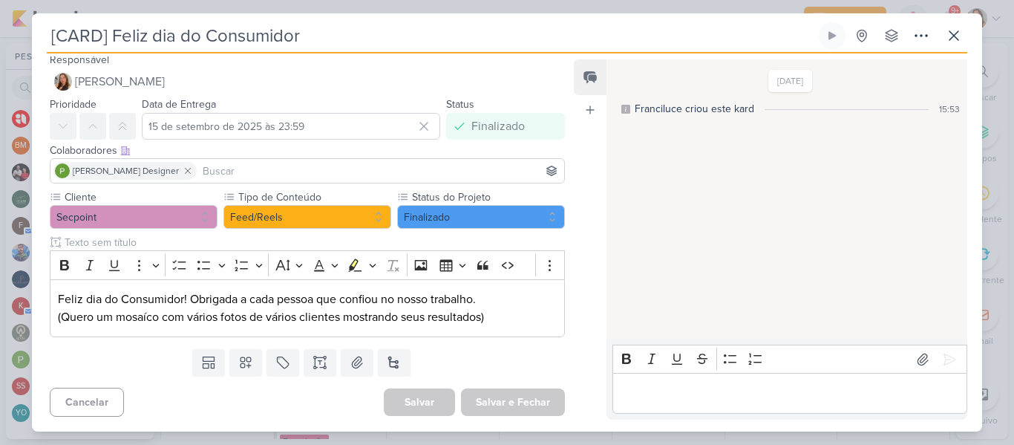
scroll to position [0, 0]
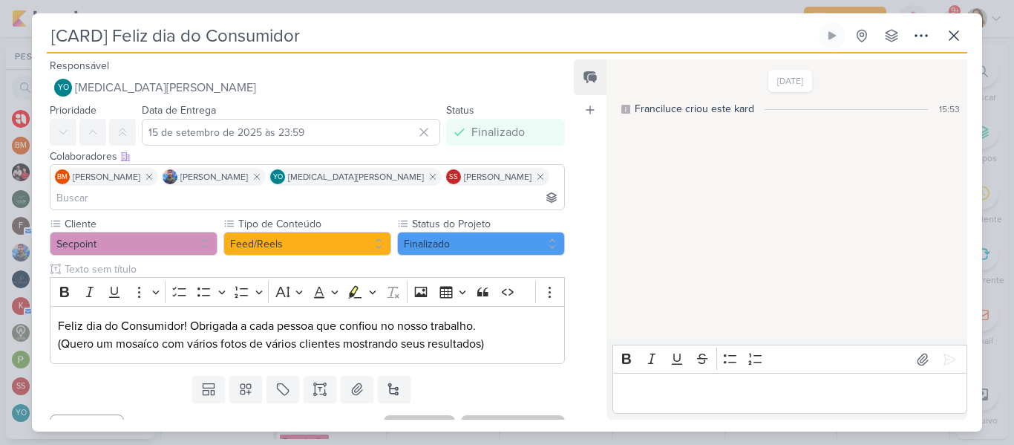
click at [968, 42] on div "[CARD] Feliz dia do Consumidor Criado por mim nenhum grupo disponível" at bounding box center [507, 226] width 950 height 409
click at [958, 39] on icon at bounding box center [953, 35] width 9 height 9
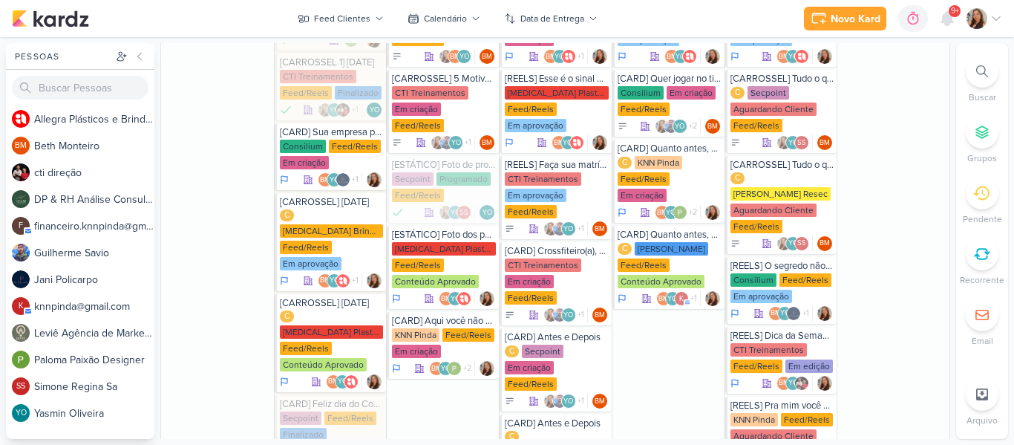
scroll to position [766, 0]
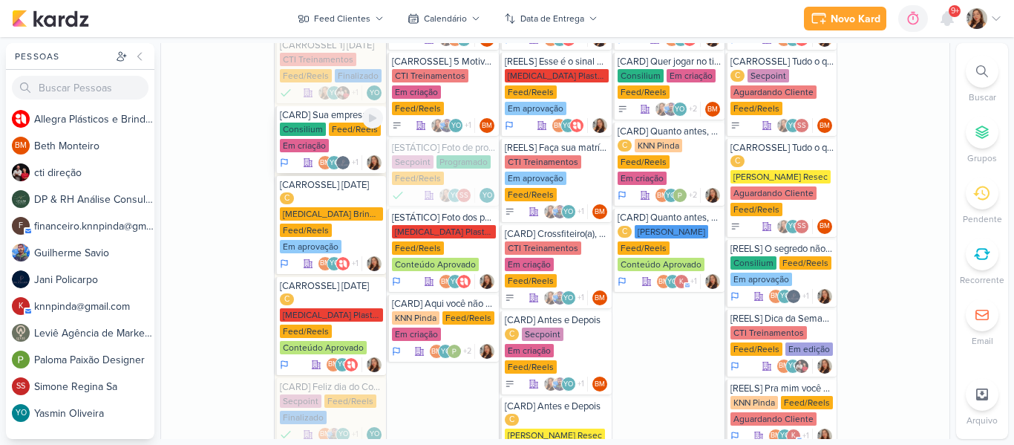
click at [302, 124] on div "Consilium" at bounding box center [303, 128] width 46 height 13
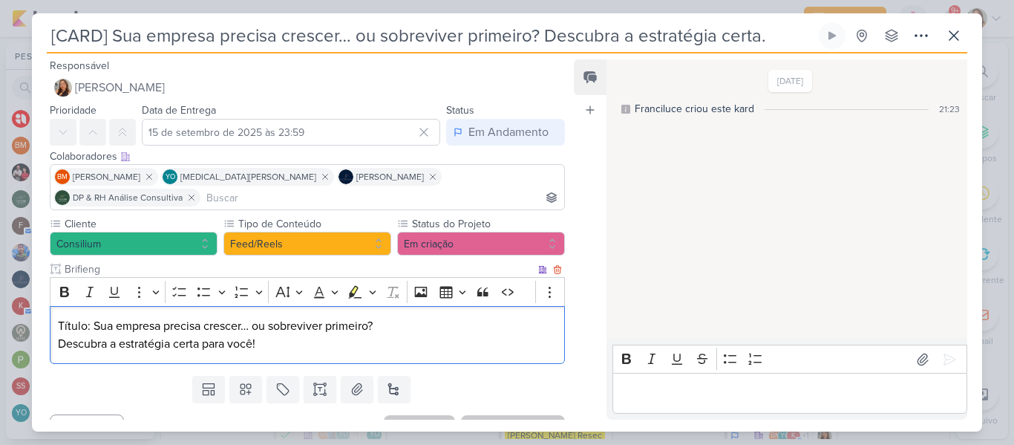
click at [280, 317] on p "Título: Sua empresa precisa crescer… ou sobreviver primeiro? Descubra a estraté…" at bounding box center [307, 335] width 499 height 36
drag, startPoint x: 90, startPoint y: 303, endPoint x: 253, endPoint y: 285, distance: 164.2
click at [253, 306] on div "Título: Sua empresa precisa crescer… ou sobreviver primeiro? Descubra a estraté…" at bounding box center [307, 335] width 515 height 59
copy p "Sua empresa precisa crescer…"
click at [261, 317] on p "Título: Sua empresa precisa crescer… ou sobreviver primeiro? Descubra a estraté…" at bounding box center [307, 335] width 499 height 36
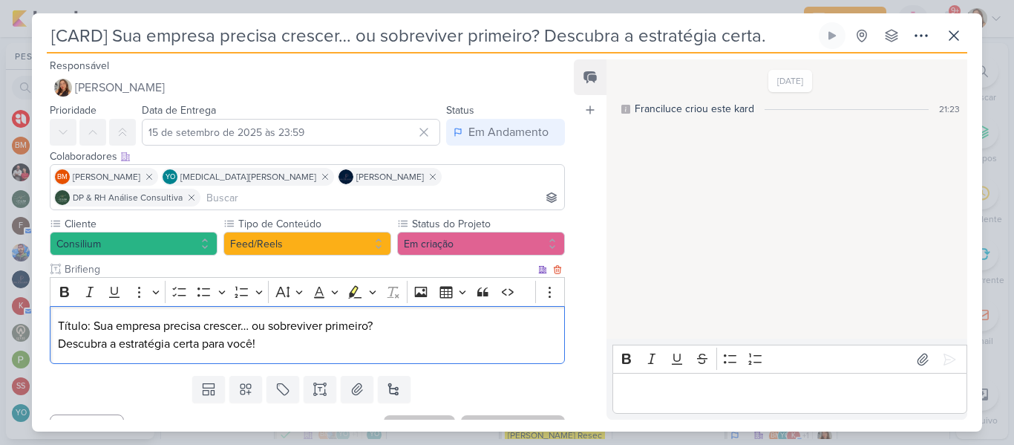
drag, startPoint x: 253, startPoint y: 304, endPoint x: 404, endPoint y: 304, distance: 150.6
click at [404, 317] on p "Título: Sua empresa precisa crescer… ou sobreviver primeiro? Descubra a estraté…" at bounding box center [307, 335] width 499 height 36
copy p "ou sobreviver primeiro?"
click at [176, 319] on p "Título: Sua empresa precisa crescer… ou sobreviver primeiro? Descubra a estraté…" at bounding box center [307, 335] width 499 height 36
drag, startPoint x: 58, startPoint y: 321, endPoint x: 373, endPoint y: 324, distance: 314.6
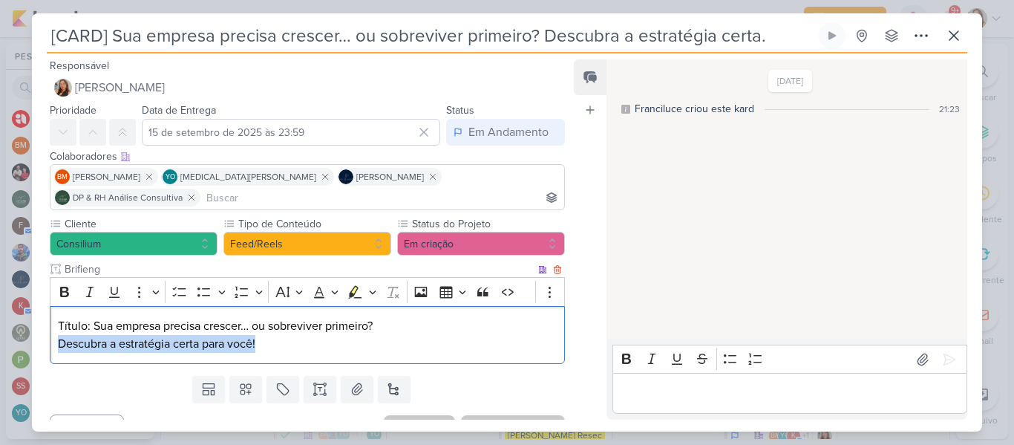
click at [373, 324] on p "Título: Sua empresa precisa crescer… ou sobreviver primeiro? Descubra a estraté…" at bounding box center [307, 335] width 499 height 36
copy p "Descubra a estratégia certa para você!"
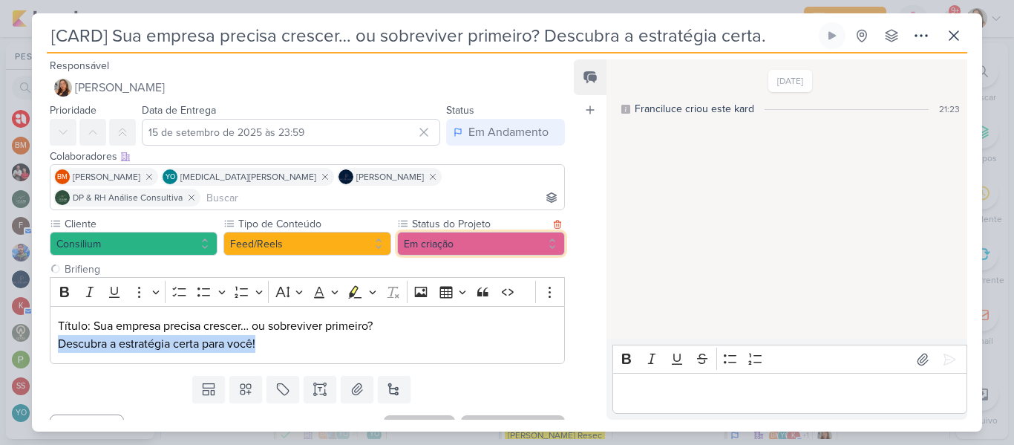
click at [471, 232] on button "Em criação" at bounding box center [481, 244] width 168 height 24
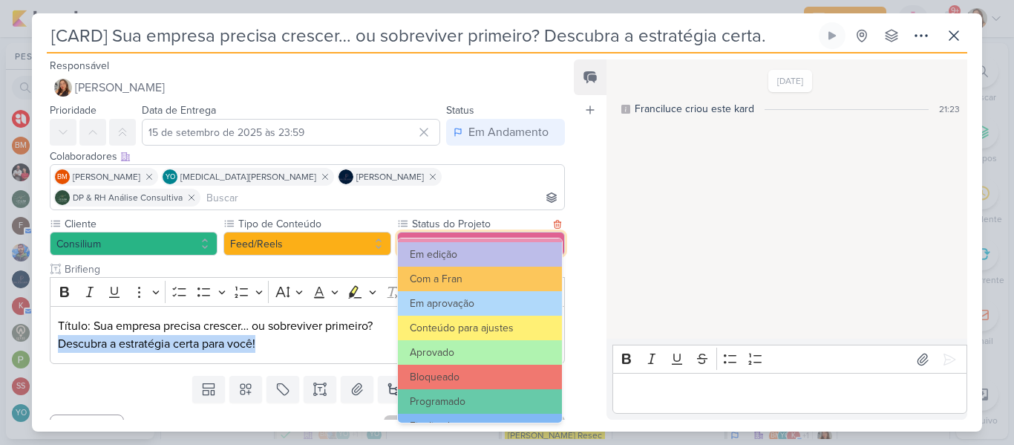
scroll to position [168, 0]
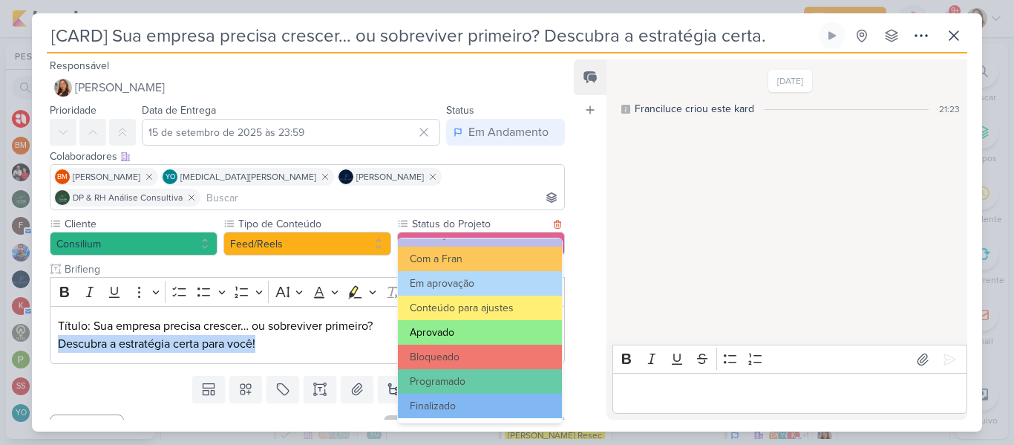
click at [489, 330] on button "Aprovado" at bounding box center [480, 332] width 164 height 24
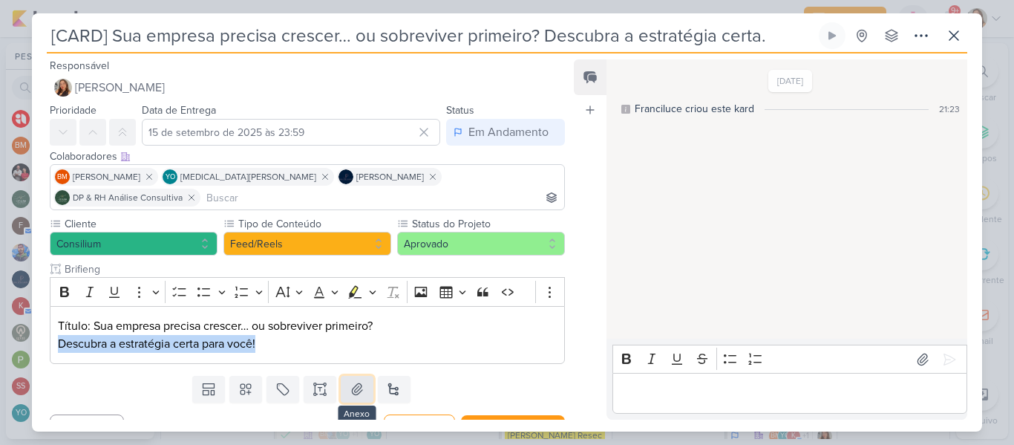
click at [359, 381] on icon at bounding box center [357, 388] width 15 height 15
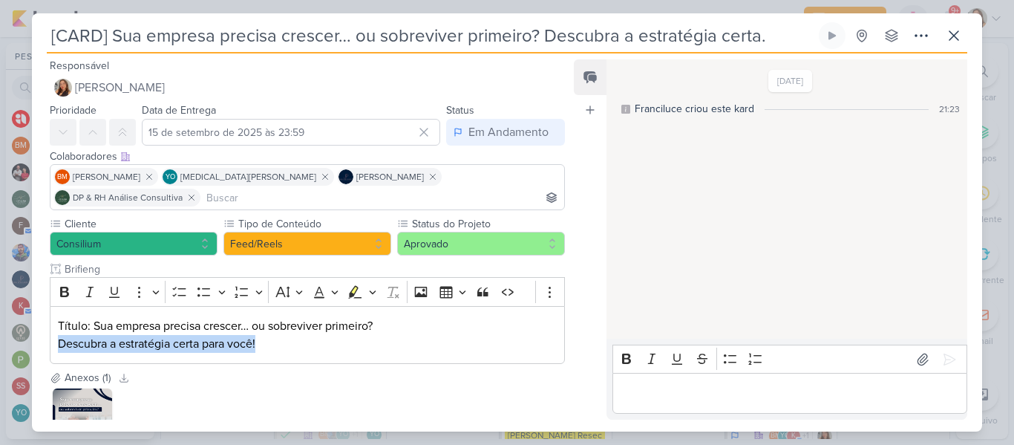
scroll to position [93, 0]
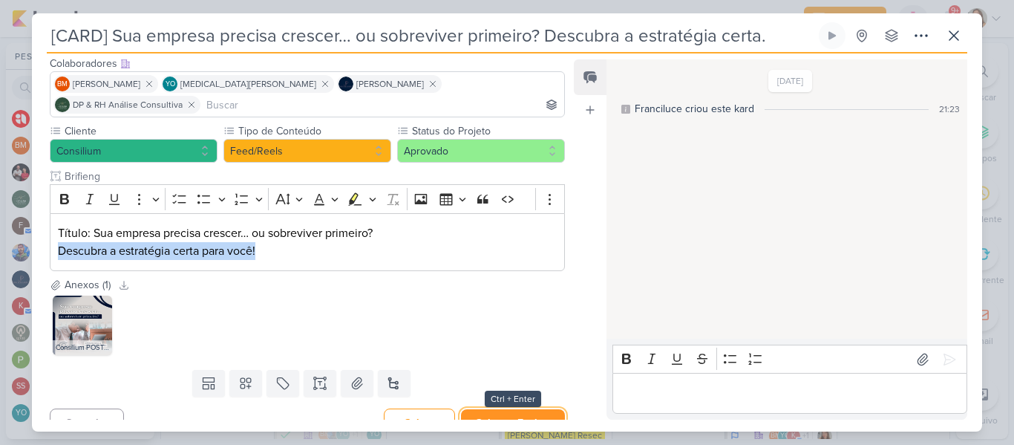
click at [528, 409] on button "Salvar e Fechar" at bounding box center [513, 422] width 104 height 27
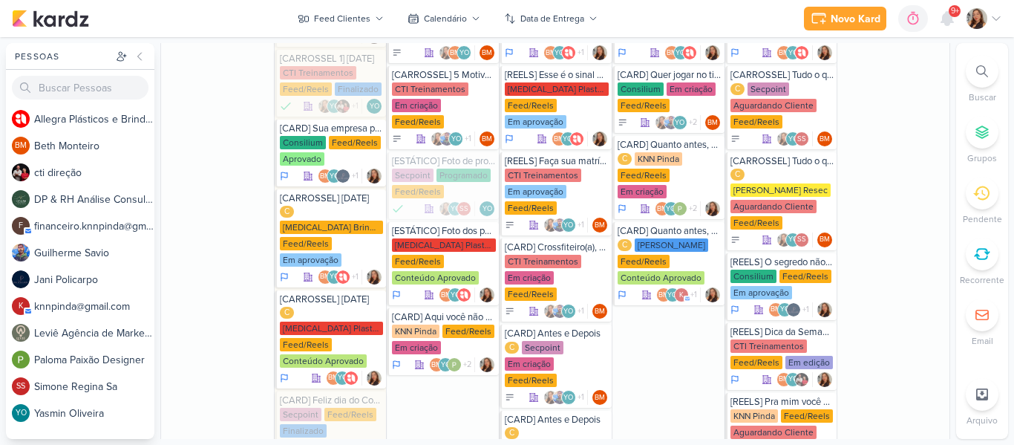
scroll to position [735, 0]
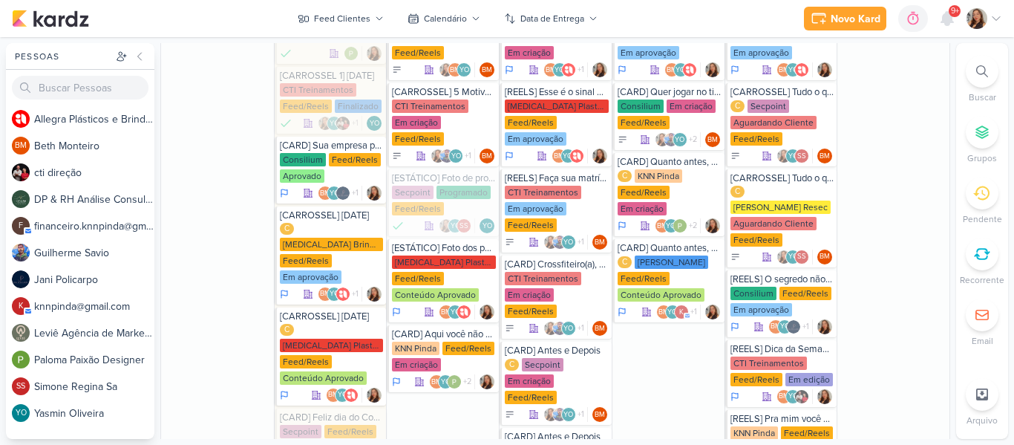
click at [663, 13] on div "Novo Kard Ctrl + k 0h0m Sessão desligada... Hoje 0h0m Semana 0h0m Mês 0h0m" at bounding box center [507, 18] width 990 height 37
click at [378, 16] on icon at bounding box center [379, 18] width 9 height 9
